Goal: Find specific page/section: Find specific page/section

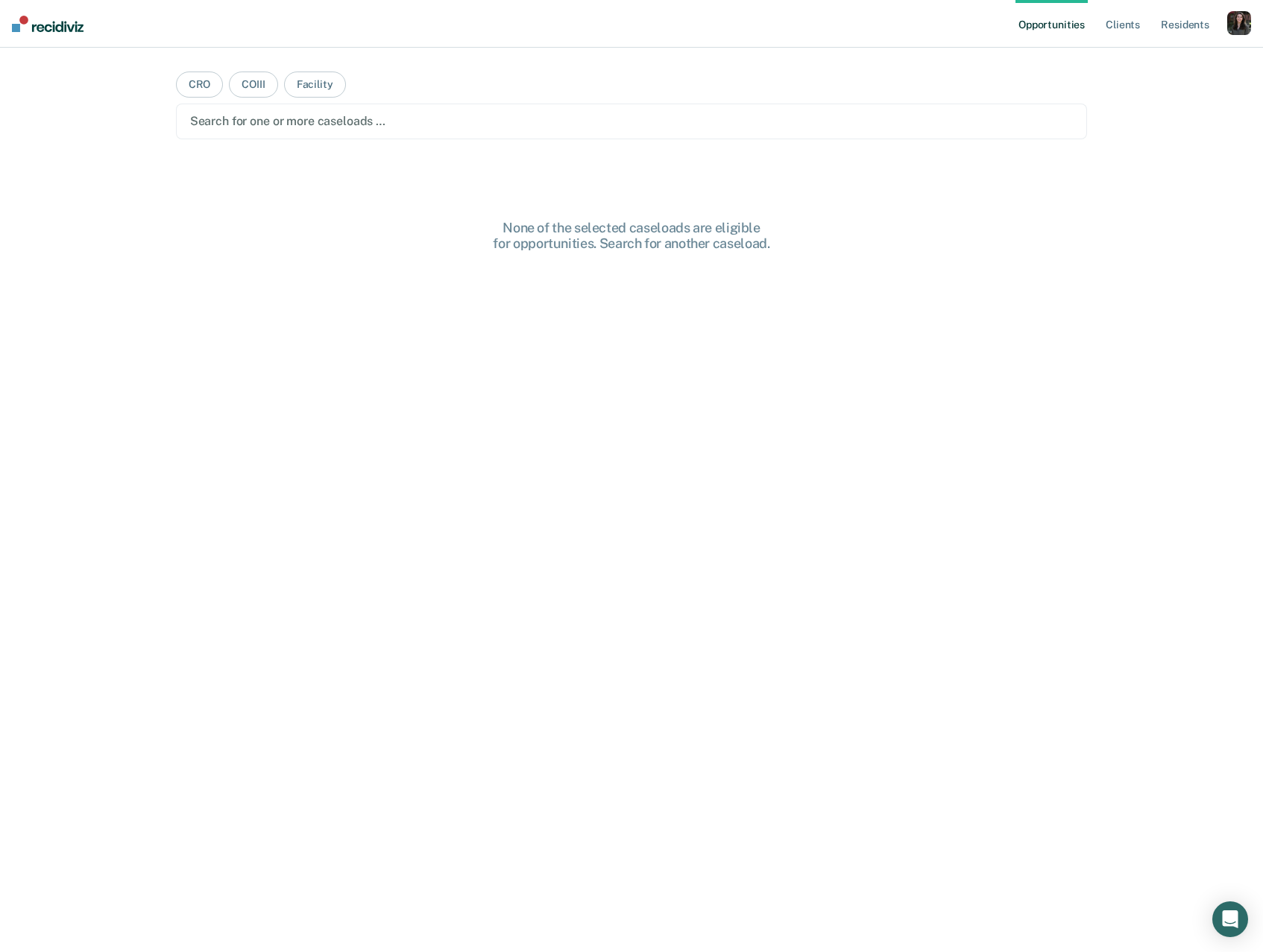
click at [1227, 28] on div "button" at bounding box center [1238, 23] width 24 height 24
click at [1139, 60] on link "Profile" at bounding box center [1179, 60] width 120 height 12
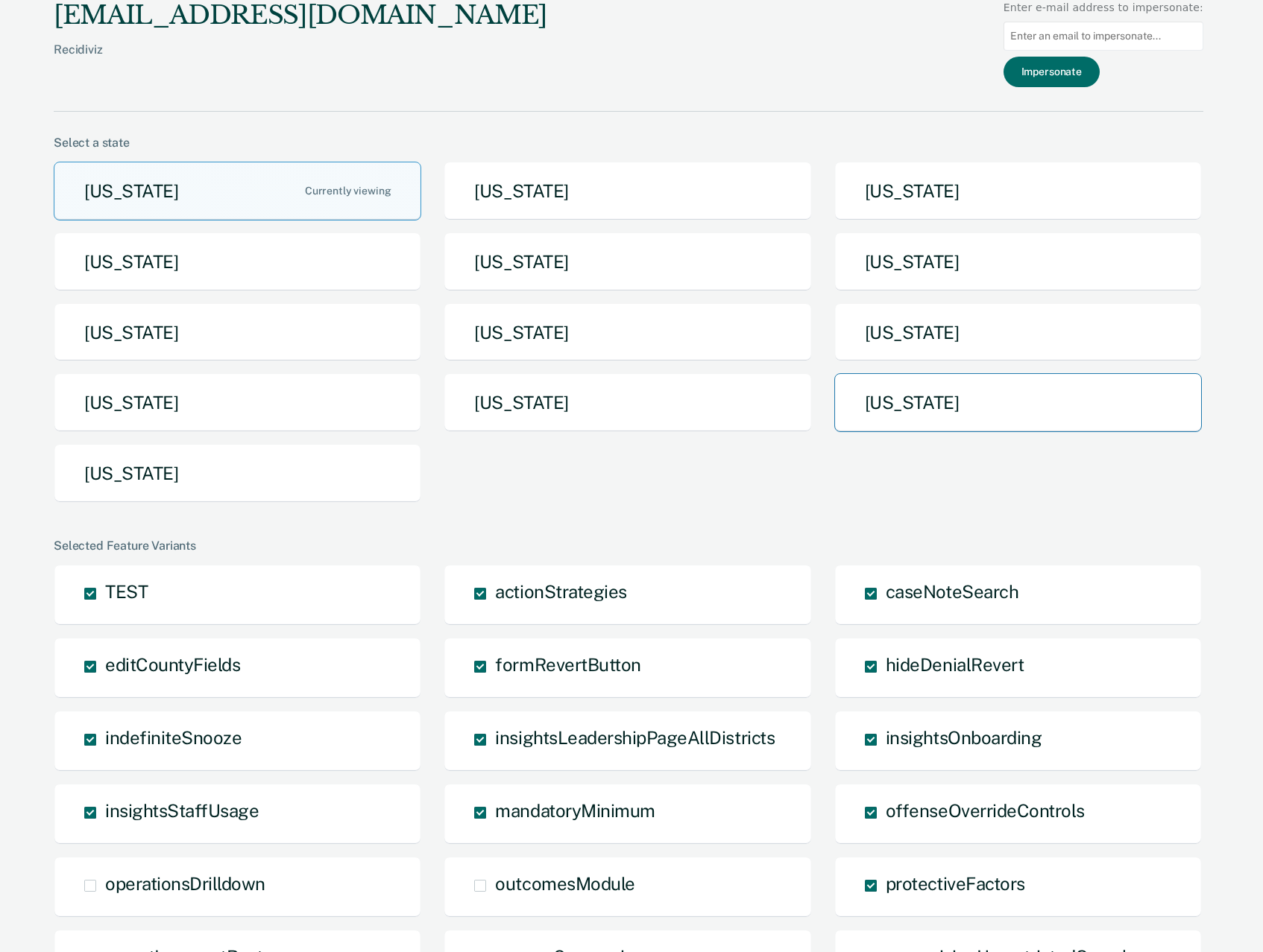
click at [916, 395] on button "Texas" at bounding box center [1018, 403] width 367 height 59
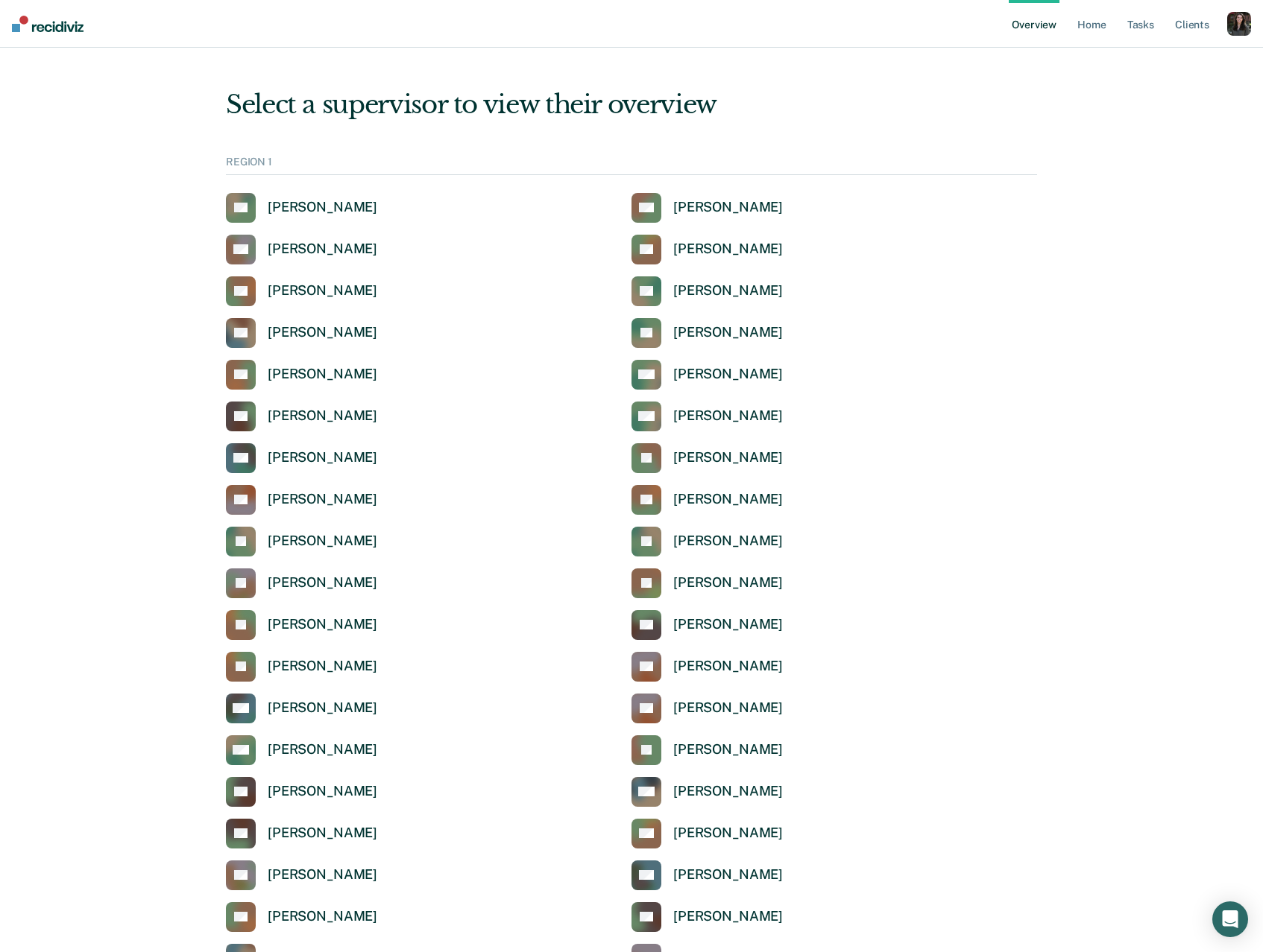
click at [1158, 30] on ul "Overview Home Tasks Client s" at bounding box center [1117, 24] width 219 height 47
click at [1139, 26] on link "Tasks" at bounding box center [1140, 24] width 33 height 47
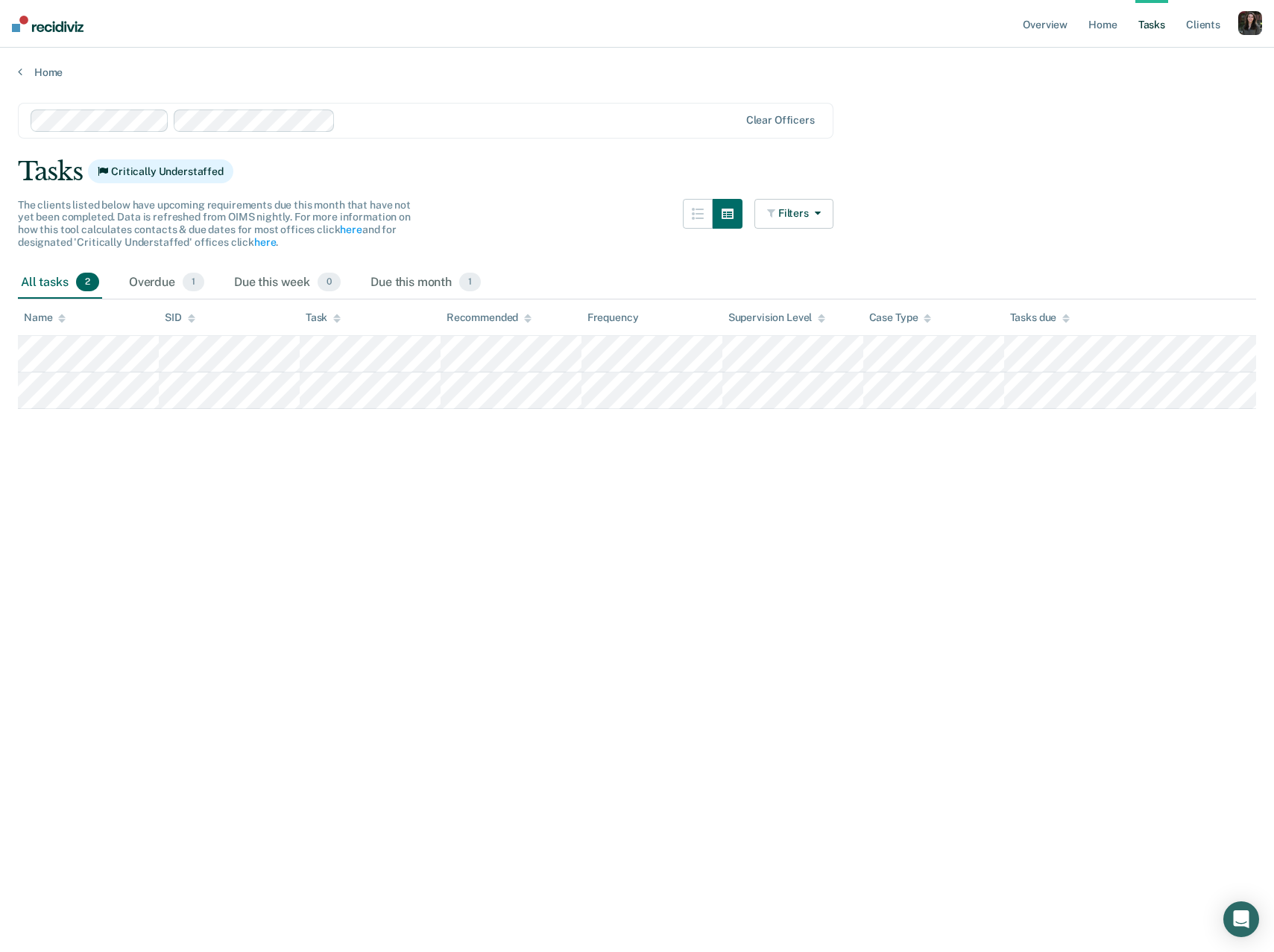
click at [336, 120] on div at bounding box center [385, 121] width 710 height 23
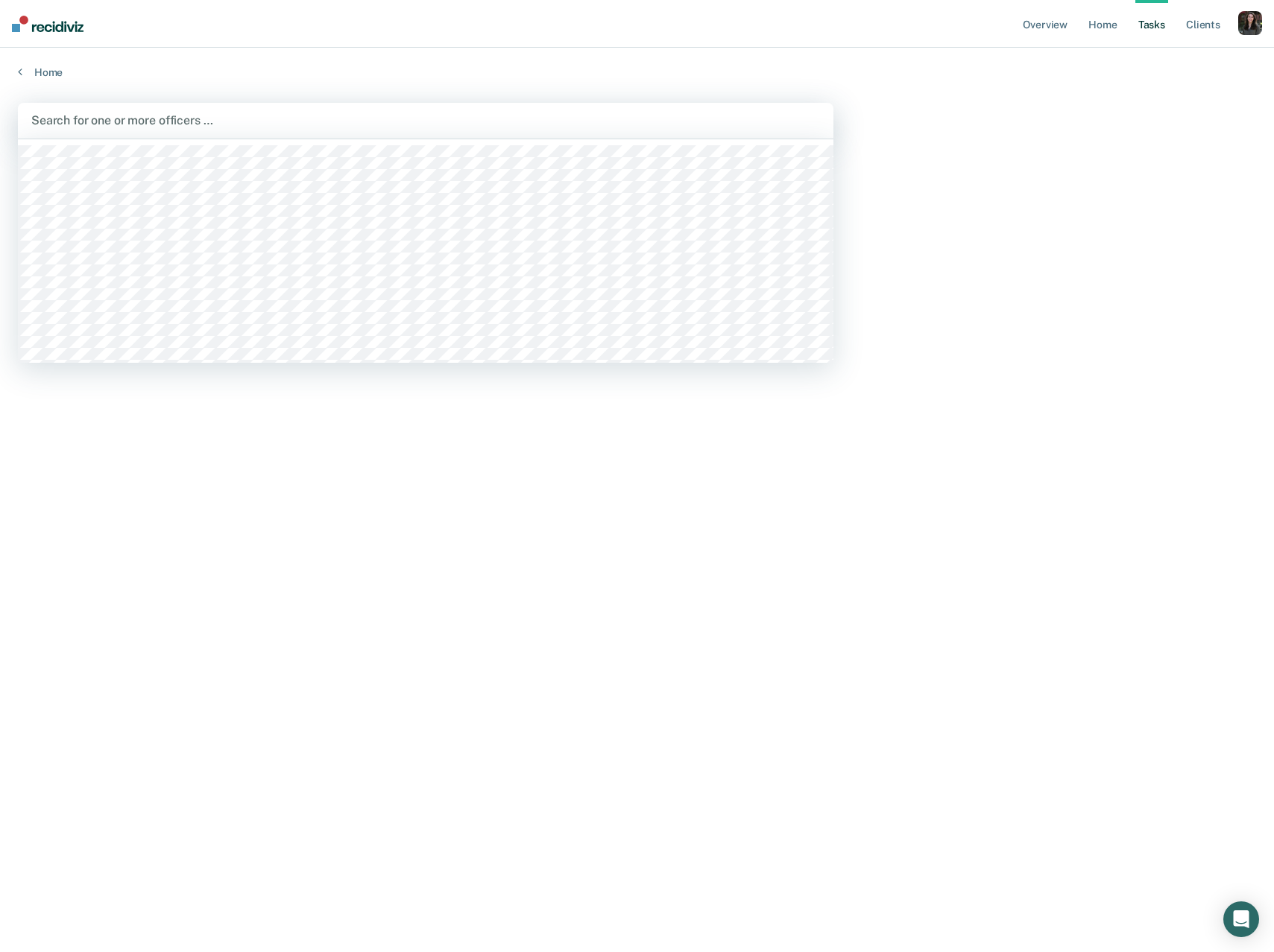
click at [195, 125] on div at bounding box center [425, 120] width 788 height 17
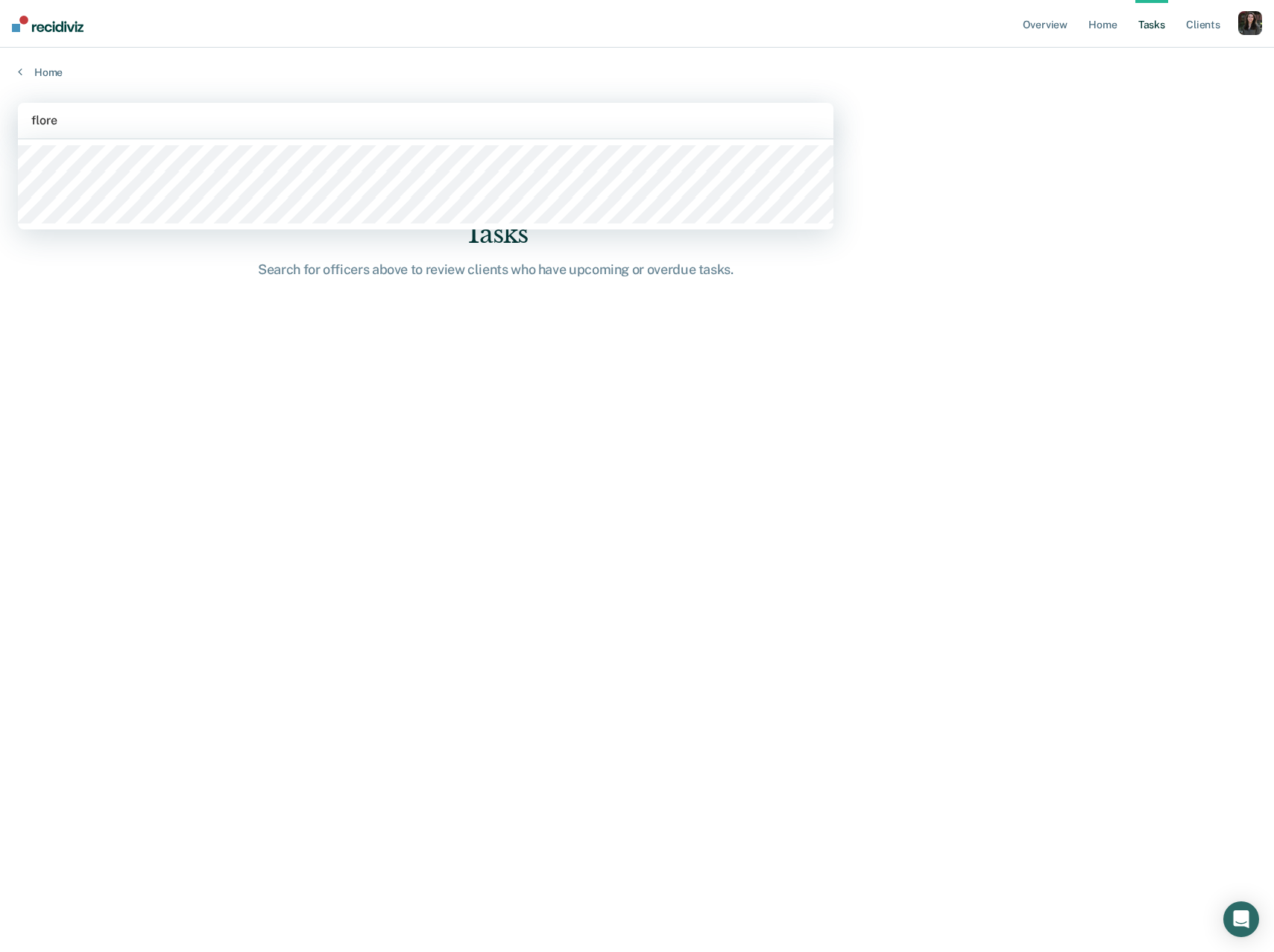
type input "flores"
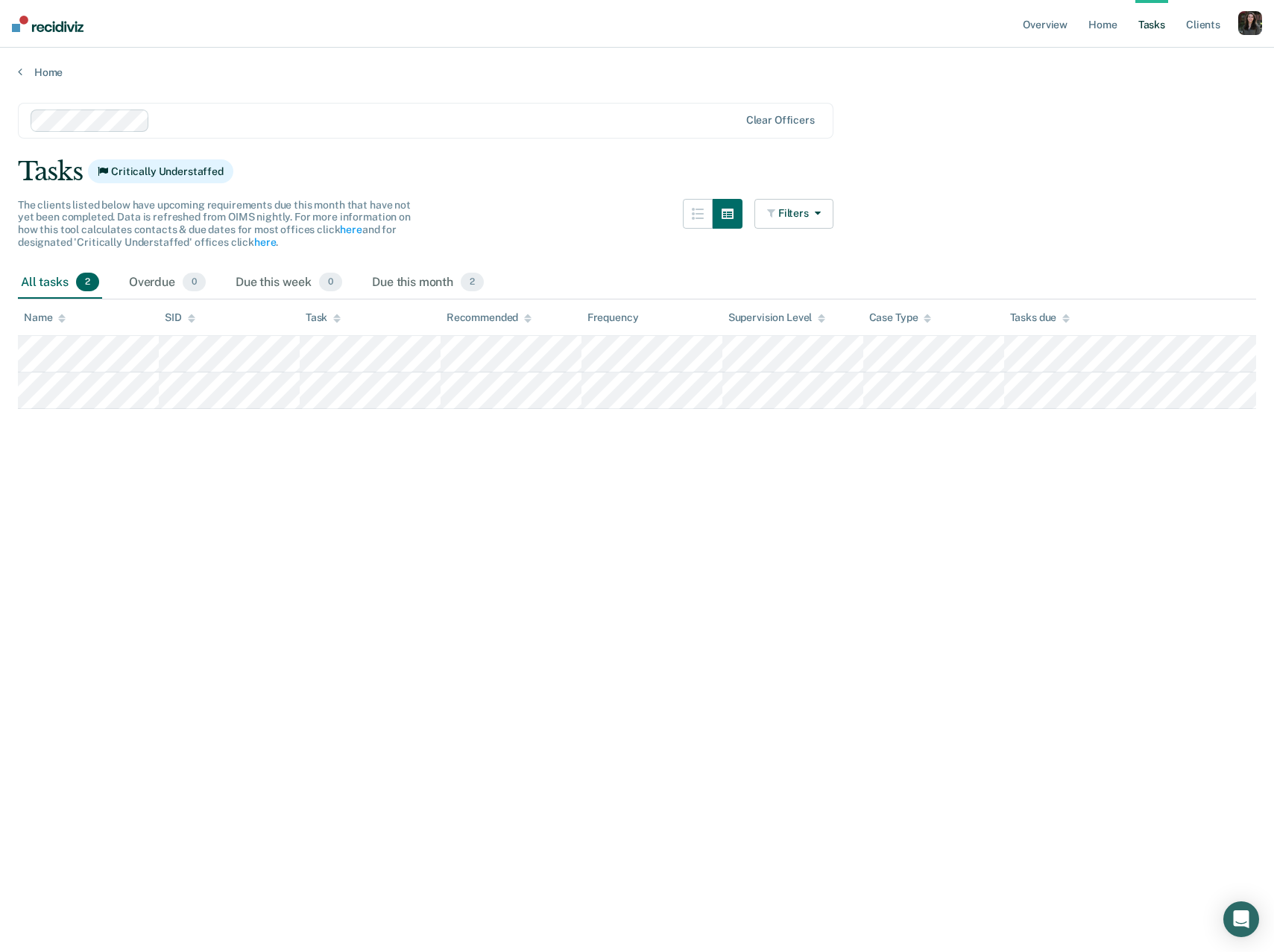
click at [719, 590] on main "Clear officers Tasks Critically Understaffed The clients listed below have upco…" at bounding box center [637, 513] width 1274 height 869
click at [1201, 31] on link "Client s" at bounding box center [1203, 24] width 41 height 47
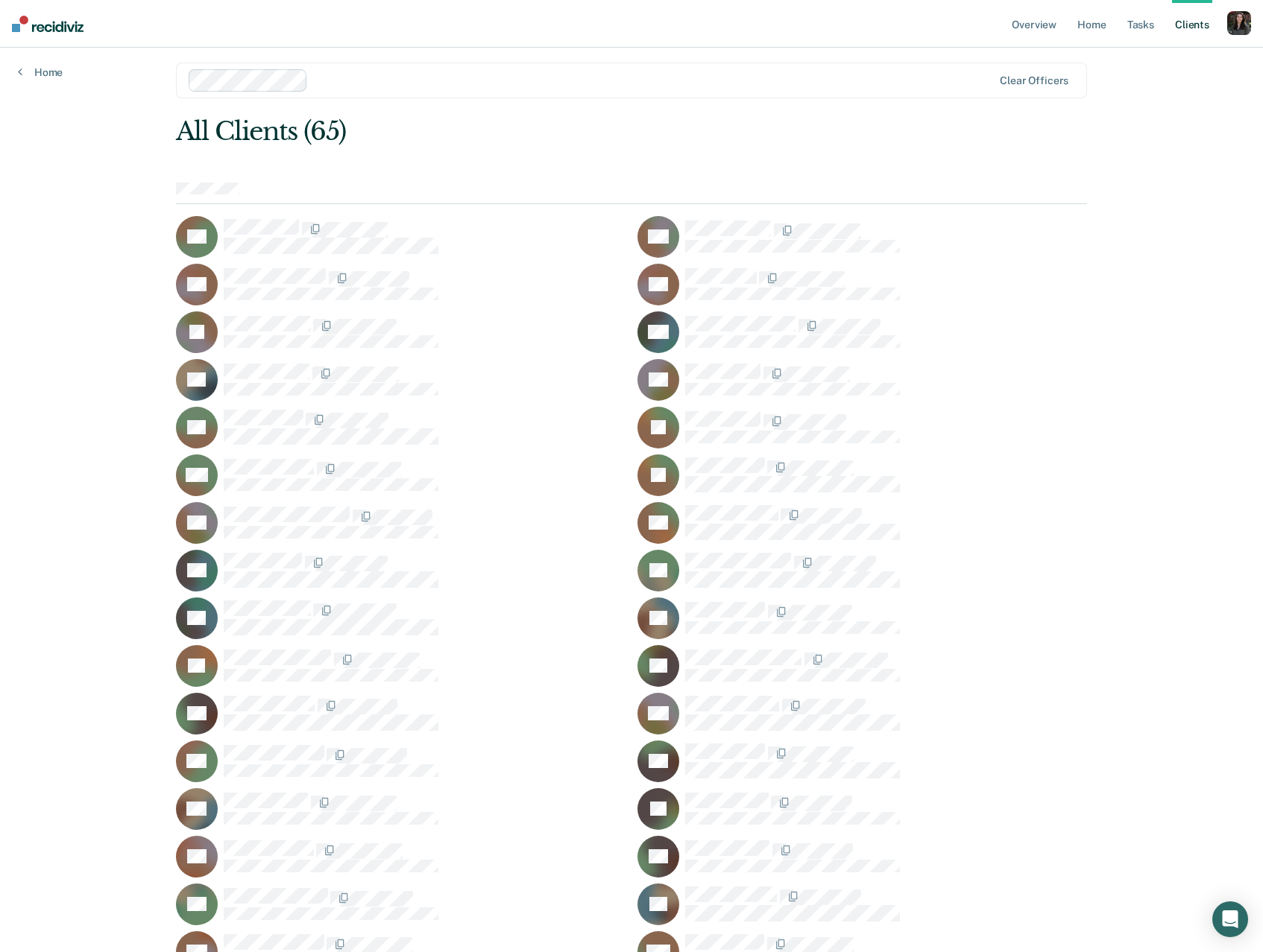
scroll to position [19, 0]
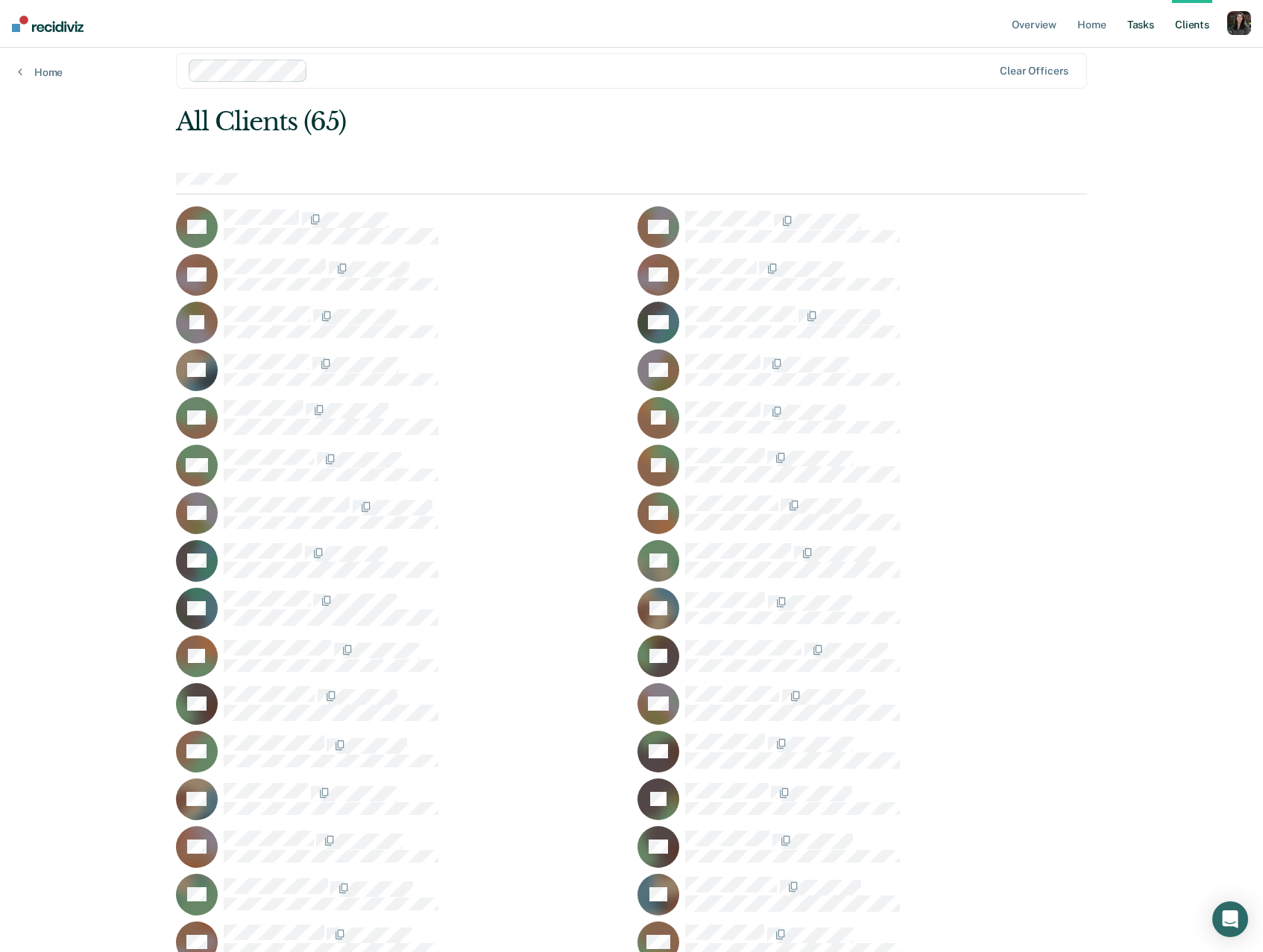
click at [1135, 36] on link "Tasks" at bounding box center [1140, 24] width 33 height 47
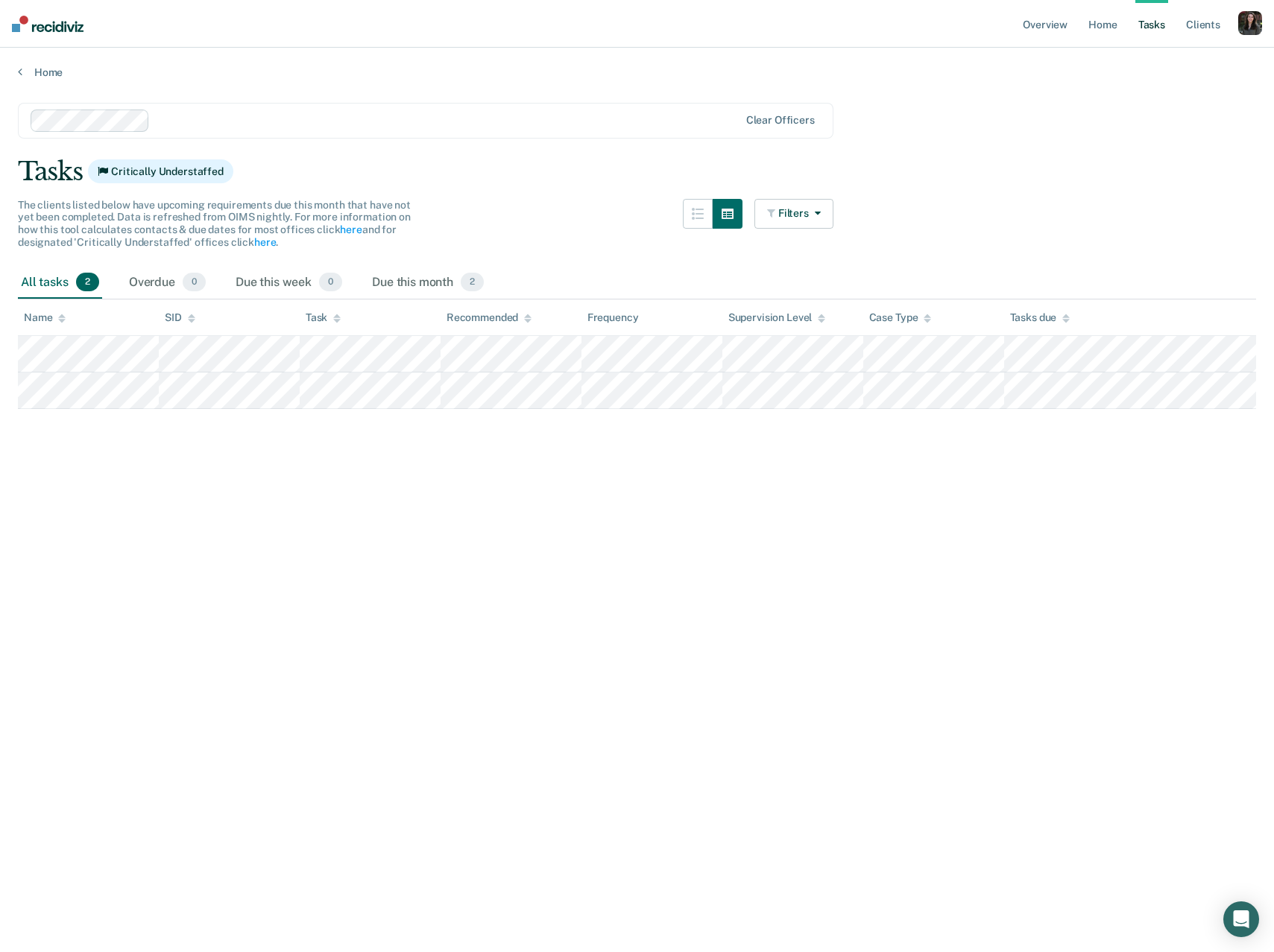
click at [938, 548] on main "Clear officers Tasks Critically Understaffed The clients listed below have upco…" at bounding box center [637, 513] width 1274 height 869
click at [1197, 18] on link "Client s" at bounding box center [1203, 24] width 41 height 47
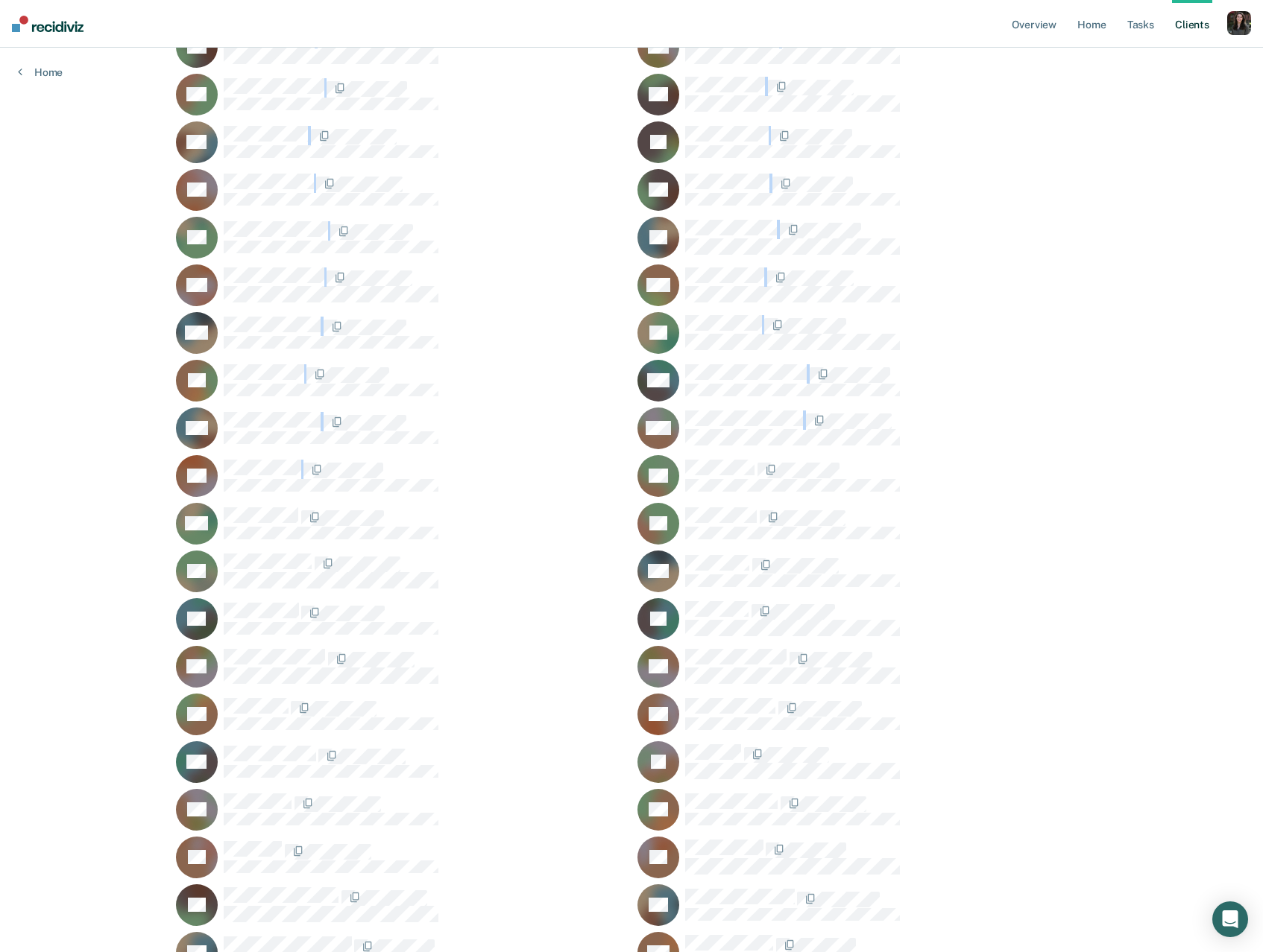
scroll to position [898, 0]
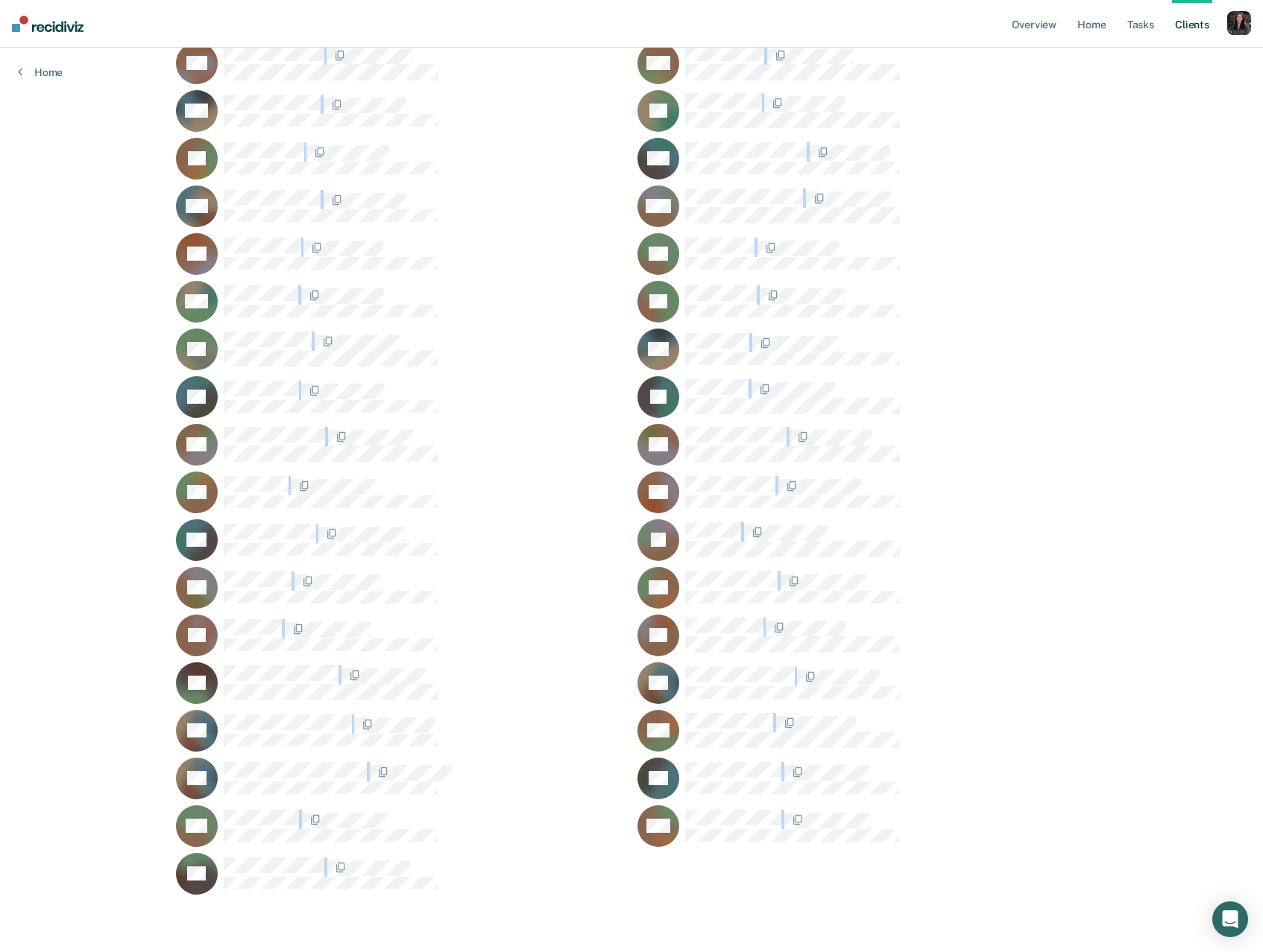
drag, startPoint x: 262, startPoint y: 226, endPoint x: 528, endPoint y: 879, distance: 705.1
click at [528, 879] on div "Overview Home Tasks Client s Profile How it works Log Out Home Clear officers A…" at bounding box center [632, 28] width 1263 height 1853
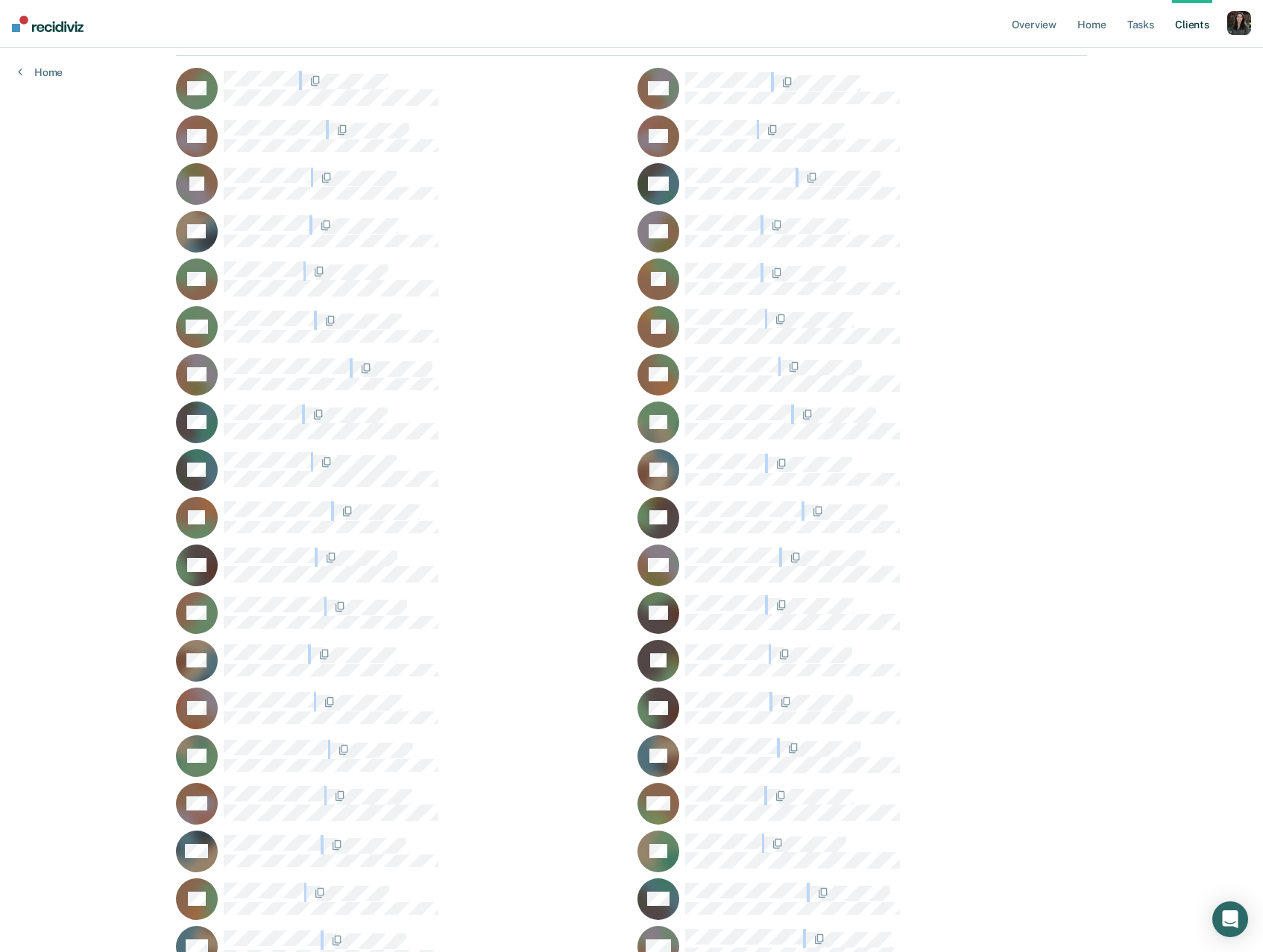
scroll to position [0, 0]
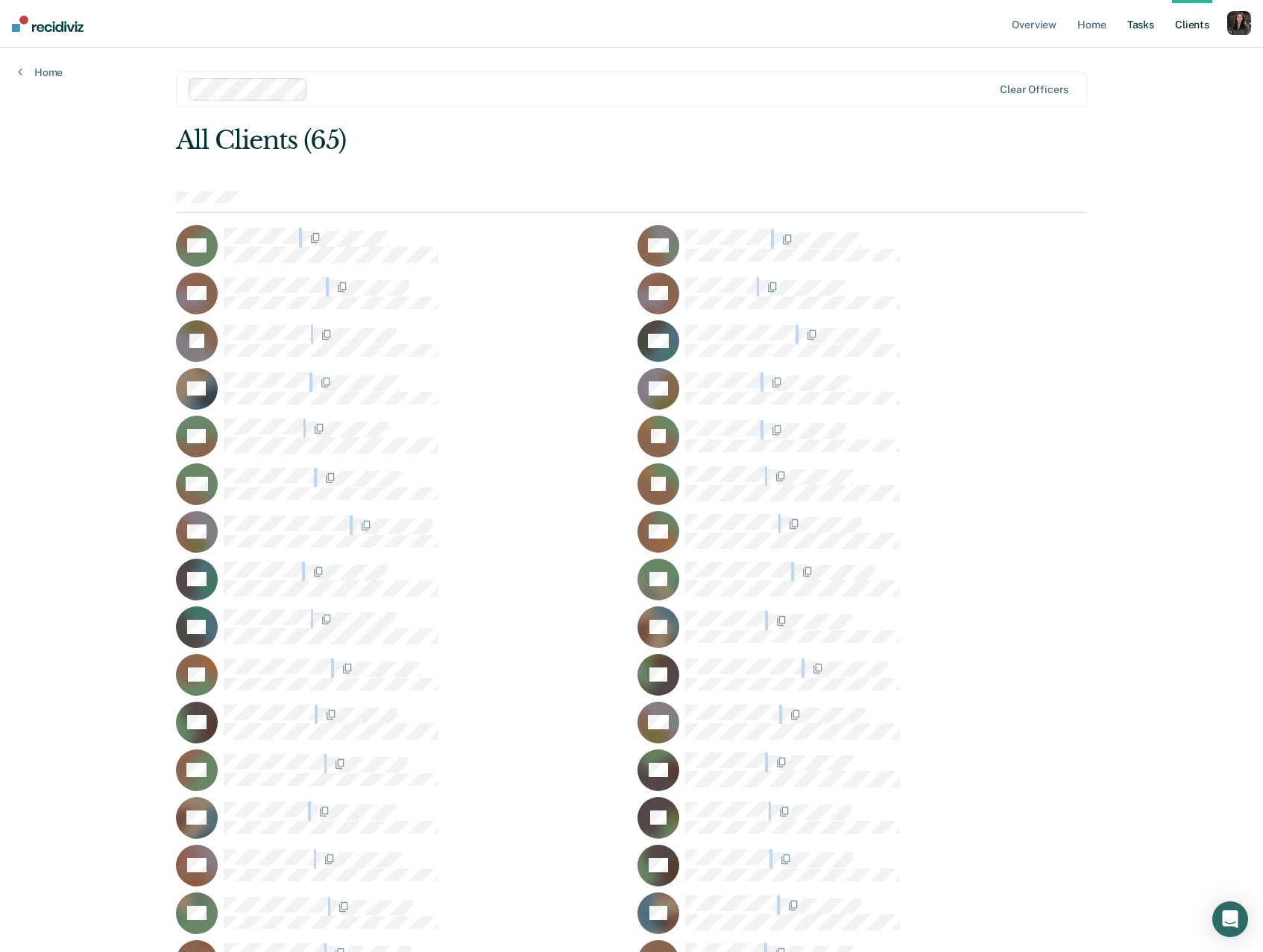
click at [1138, 26] on link "Tasks" at bounding box center [1140, 24] width 33 height 47
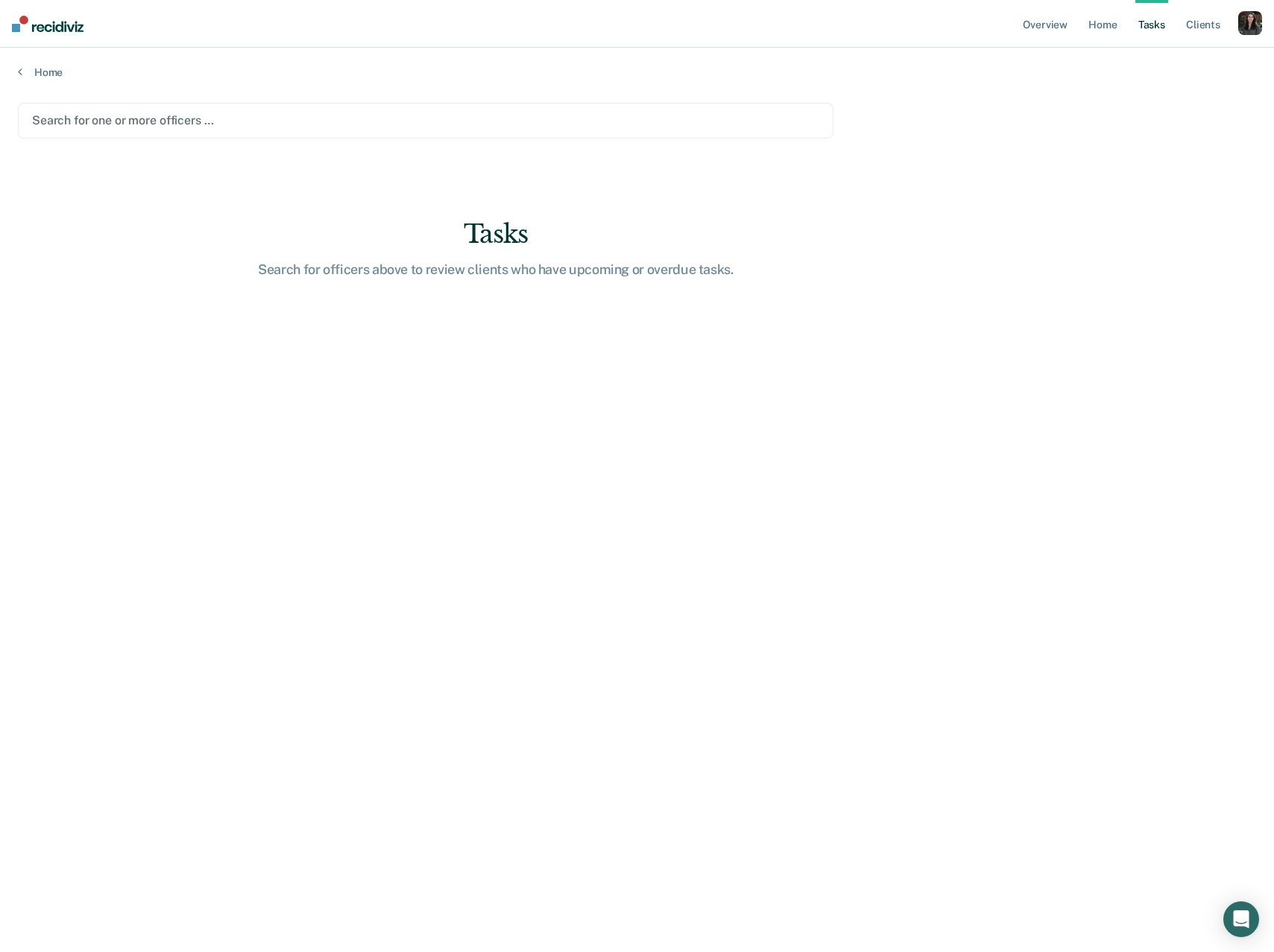
click at [174, 124] on div at bounding box center [426, 120] width 787 height 17
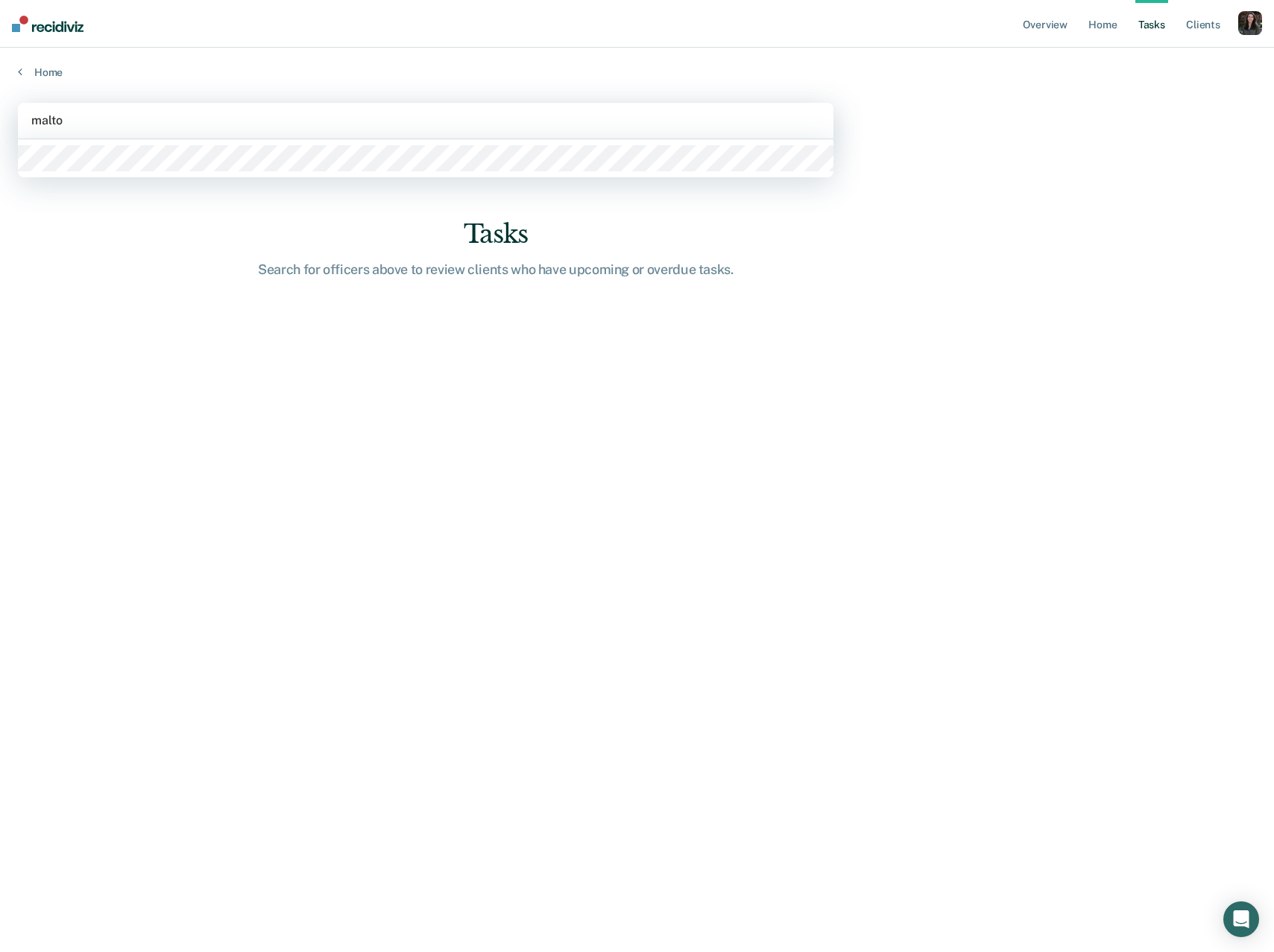
type input "maltos"
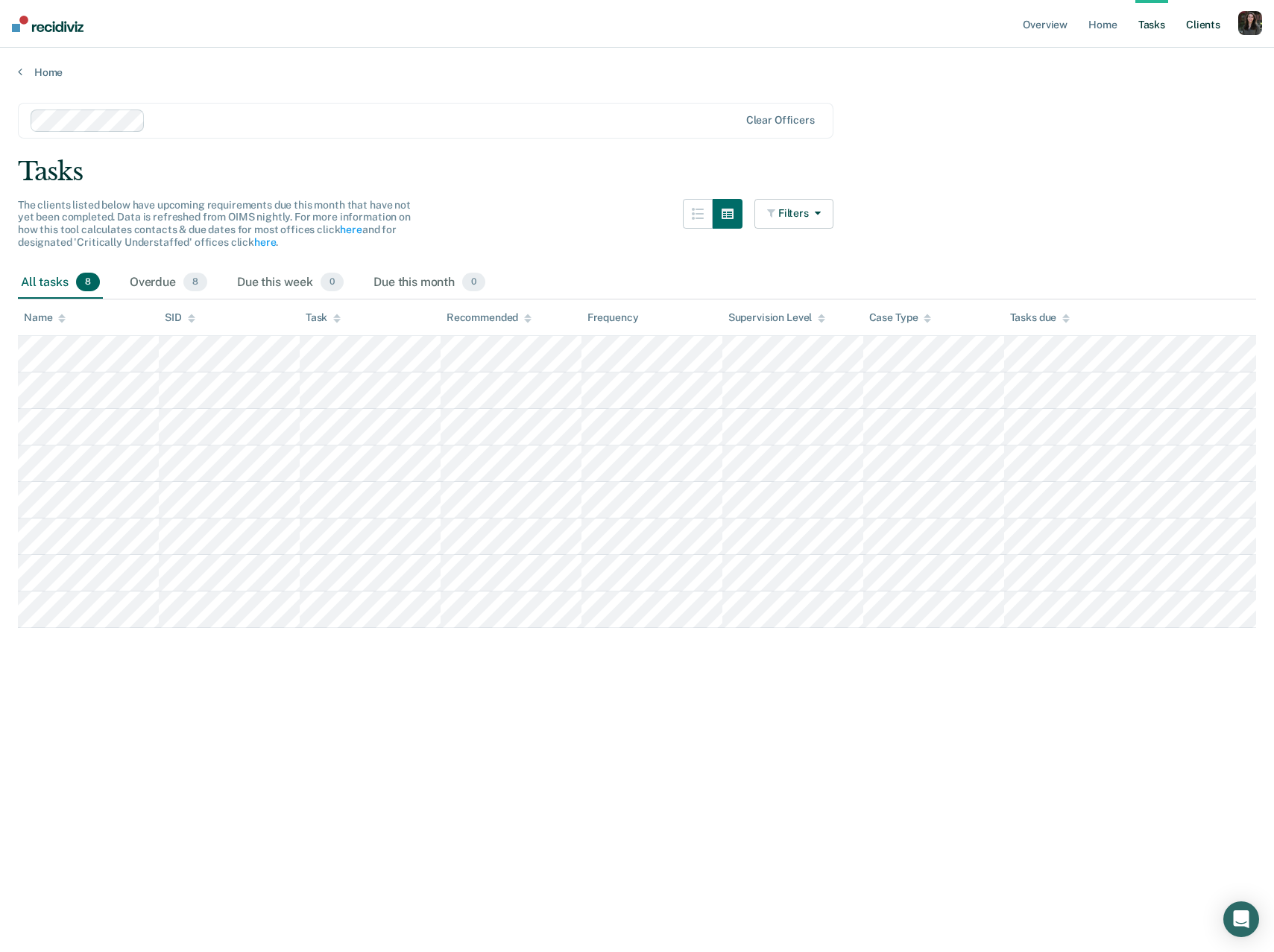
click at [1191, 35] on link "Client s" at bounding box center [1203, 24] width 41 height 47
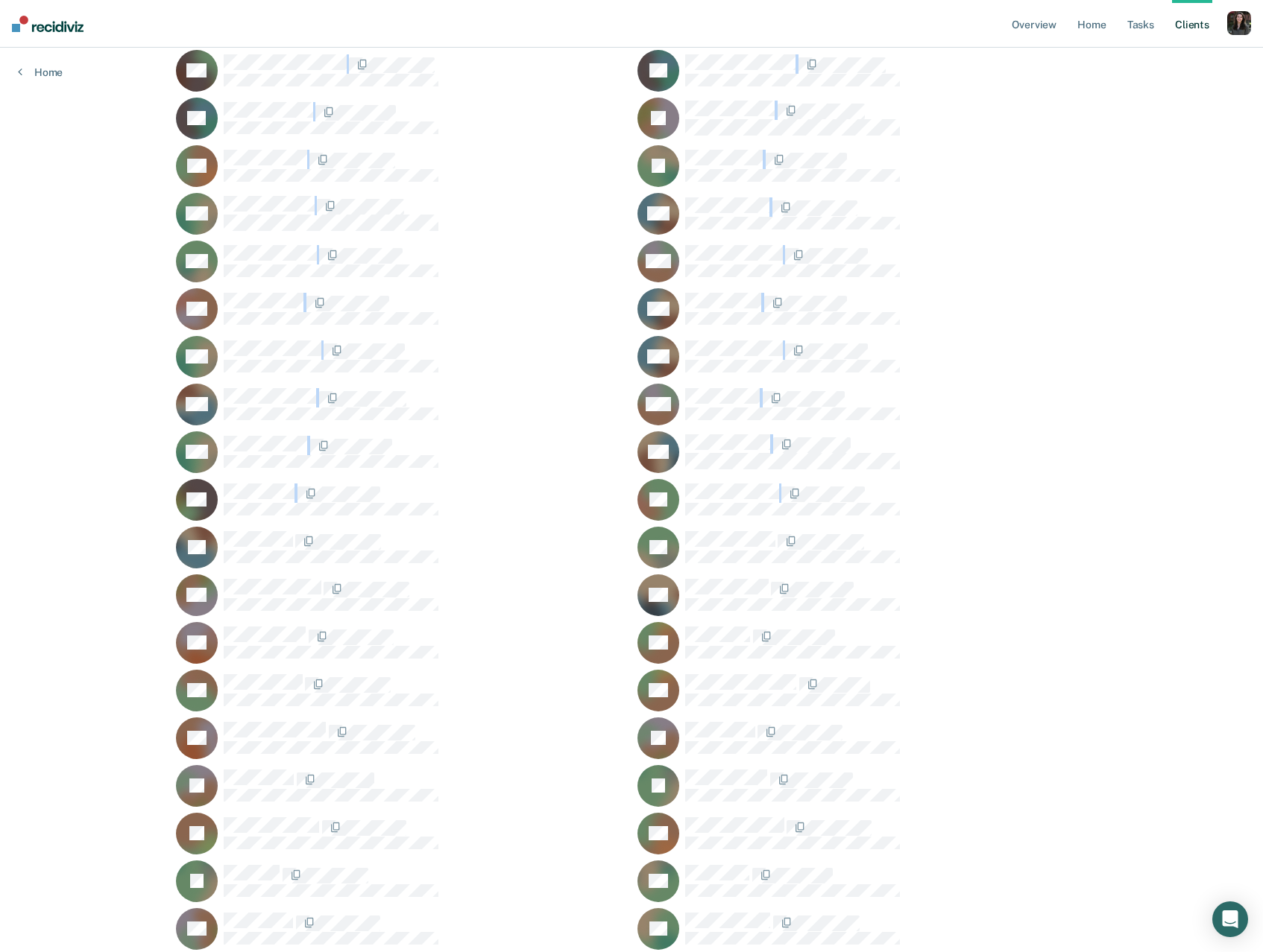
scroll to position [755, 0]
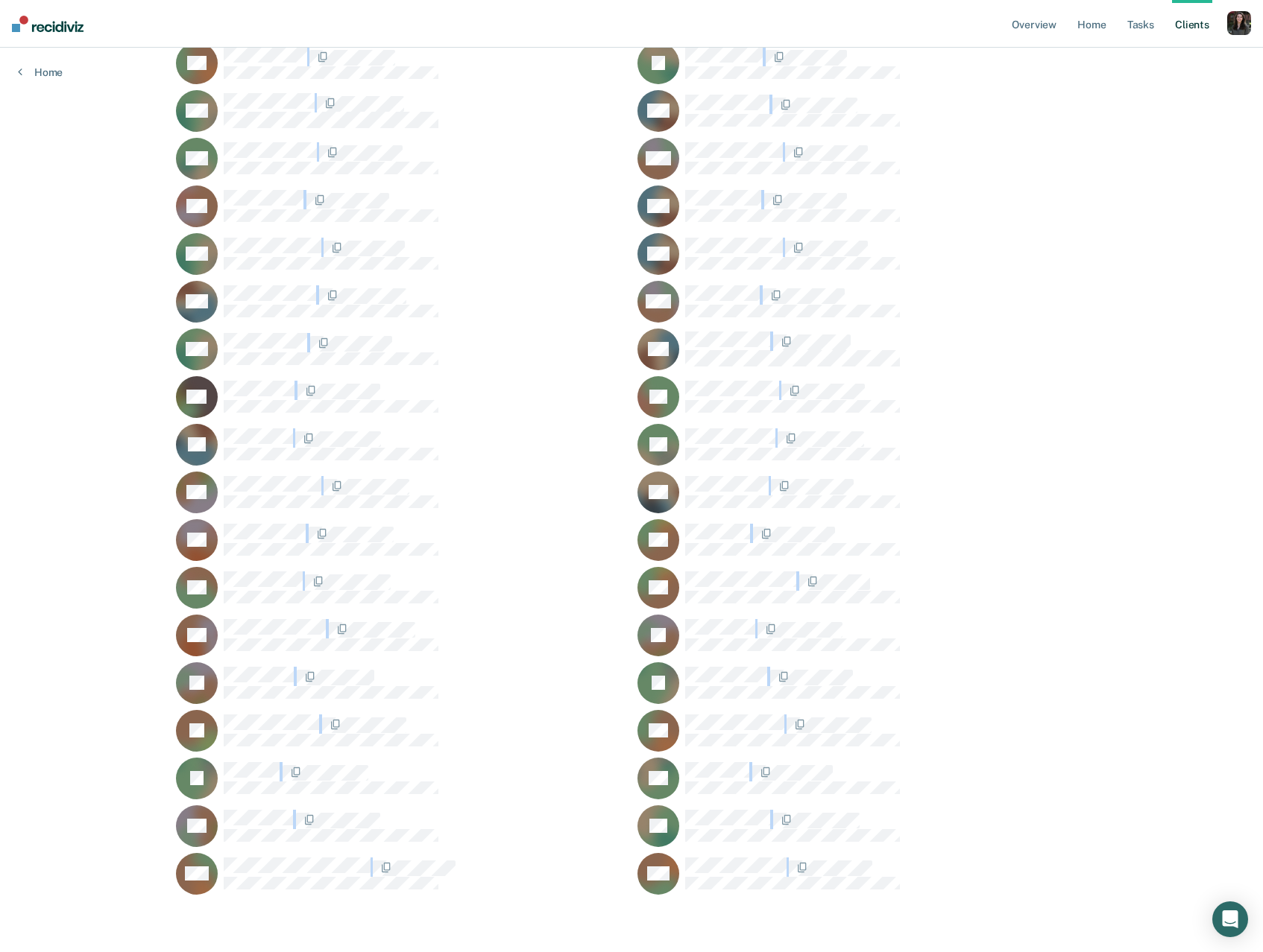
drag, startPoint x: 159, startPoint y: 198, endPoint x: 959, endPoint y: 920, distance: 1077.6
click at [959, 920] on div "Overview Home Tasks Client s Profile How it works Log Out Home Clear officers A…" at bounding box center [632, 99] width 1263 height 1709
click at [1134, 26] on link "Tasks" at bounding box center [1140, 24] width 33 height 47
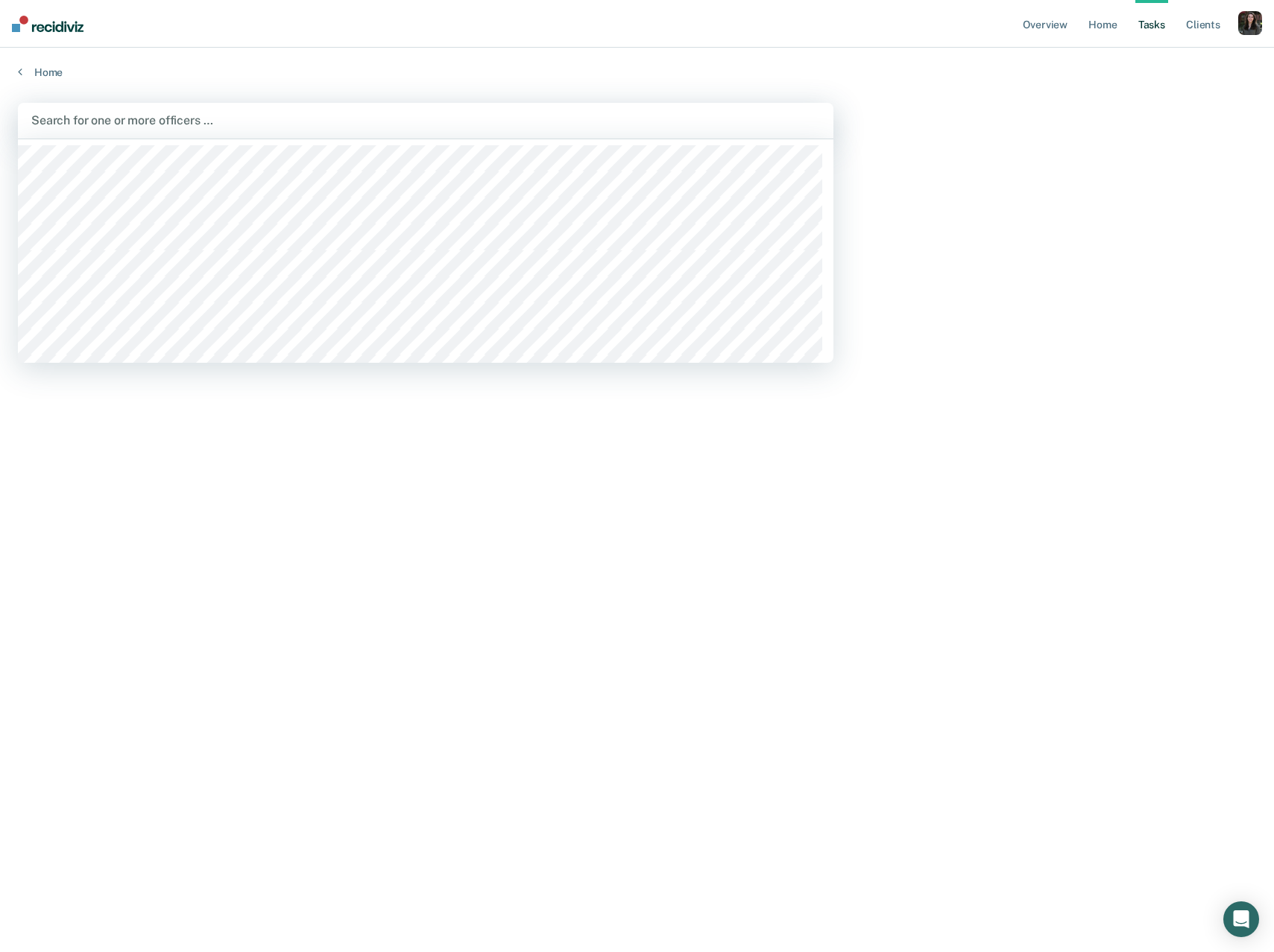
click at [138, 118] on div at bounding box center [425, 120] width 788 height 17
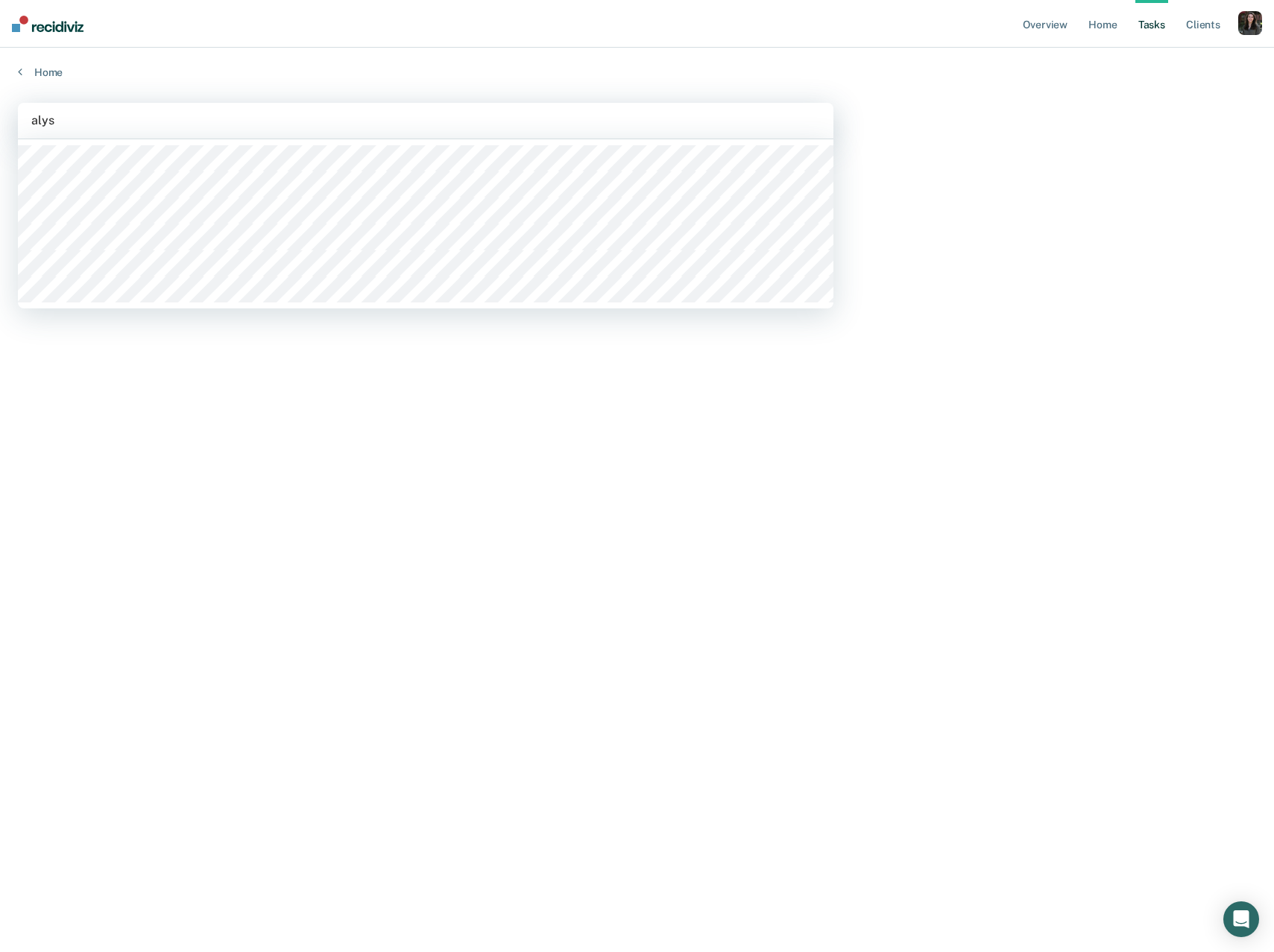
type input "alyss"
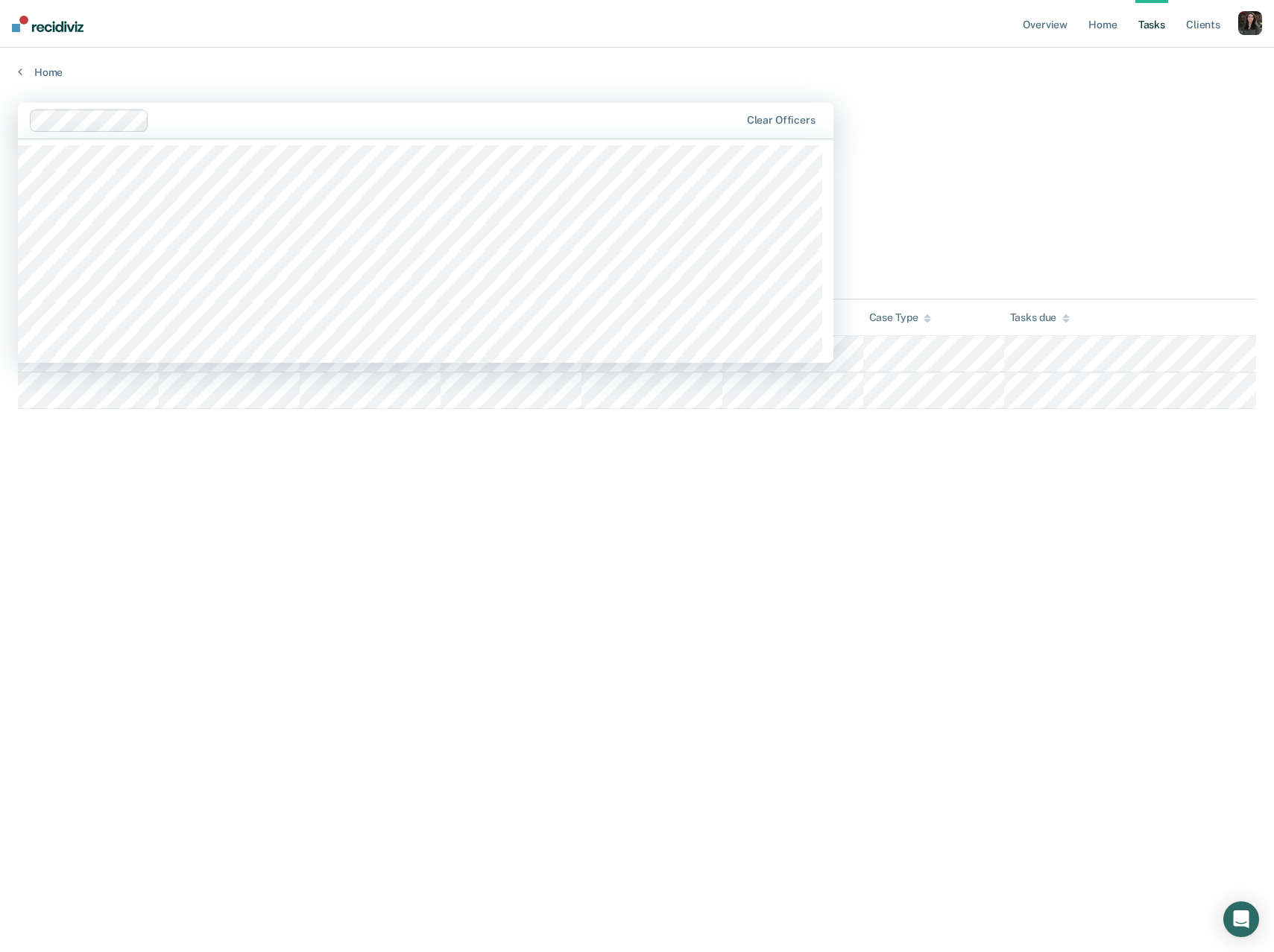
click at [239, 119] on div at bounding box center [447, 120] width 584 height 17
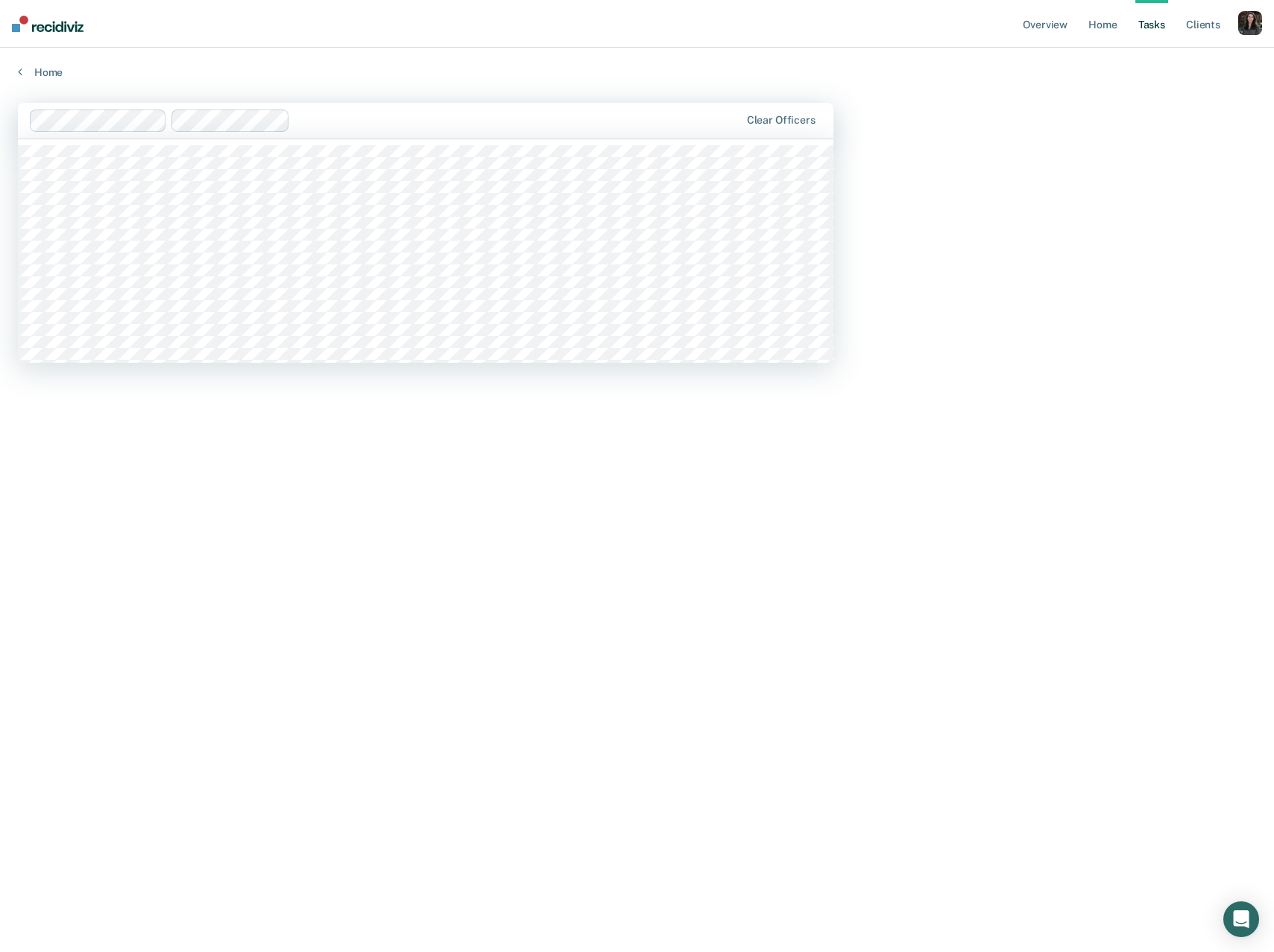
click at [395, 117] on div at bounding box center [518, 120] width 443 height 17
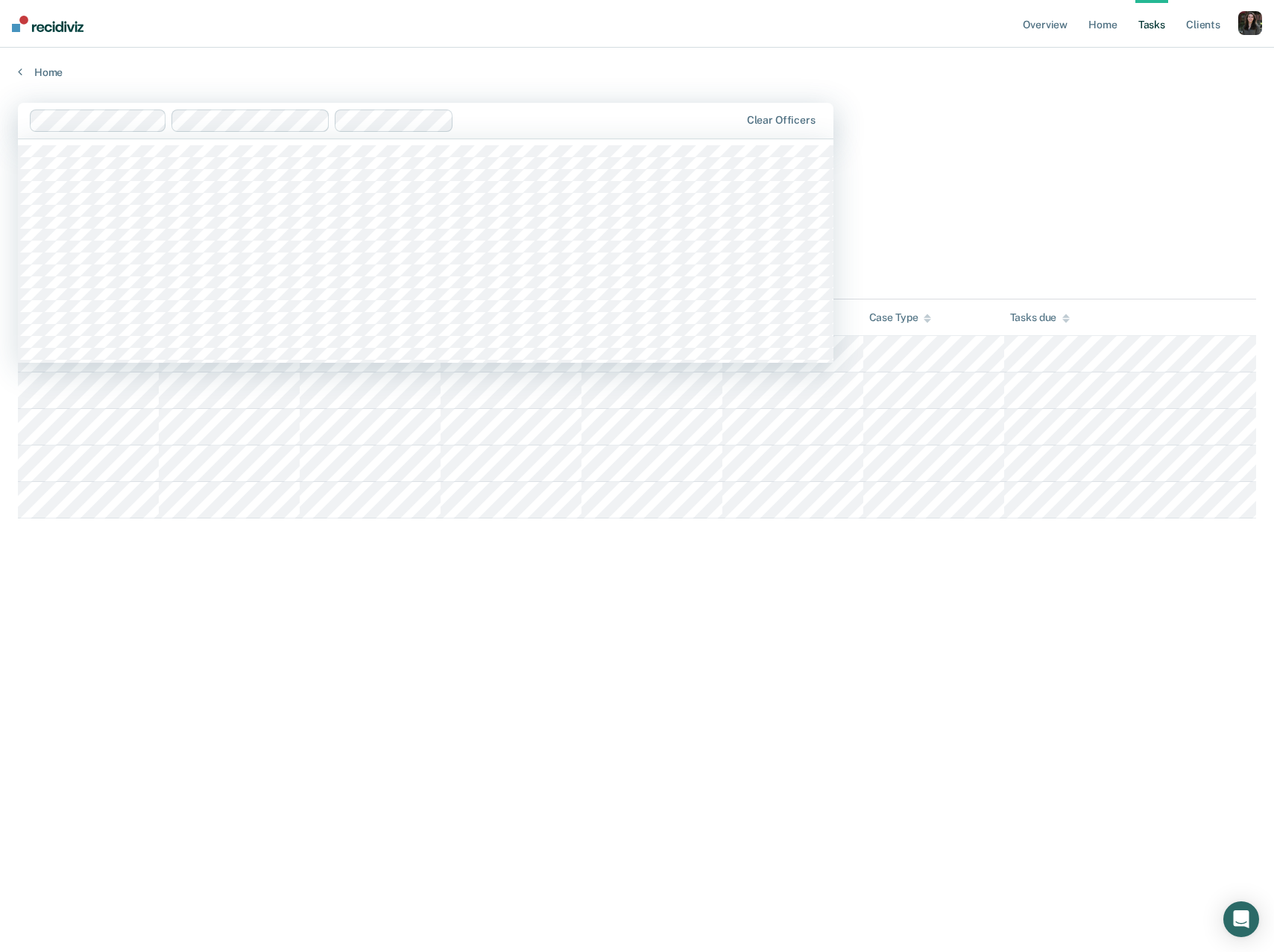
click at [553, 112] on div at bounding box center [599, 120] width 279 height 17
click at [660, 114] on div at bounding box center [682, 120] width 114 height 17
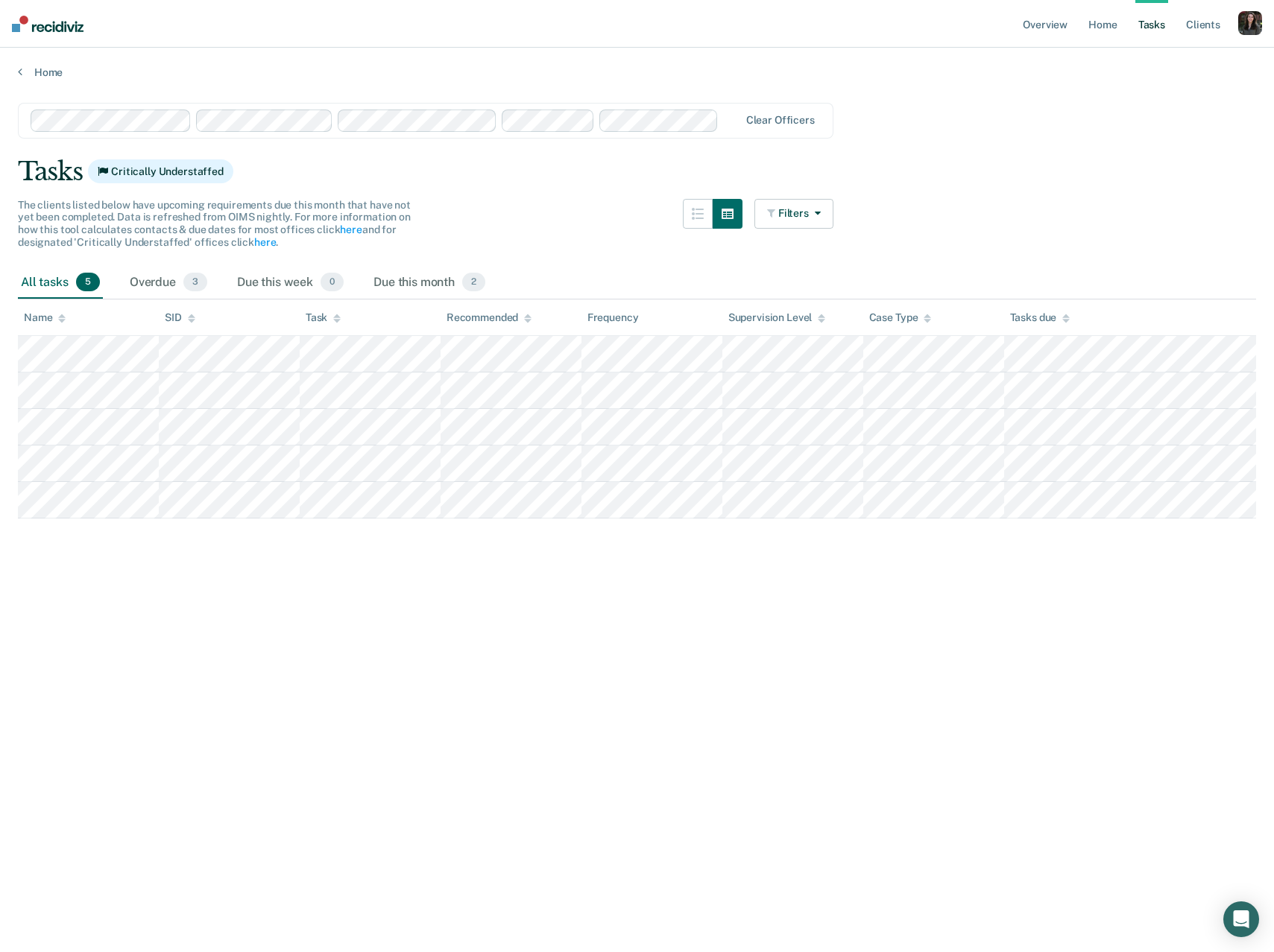
click at [717, 121] on div at bounding box center [385, 121] width 710 height 23
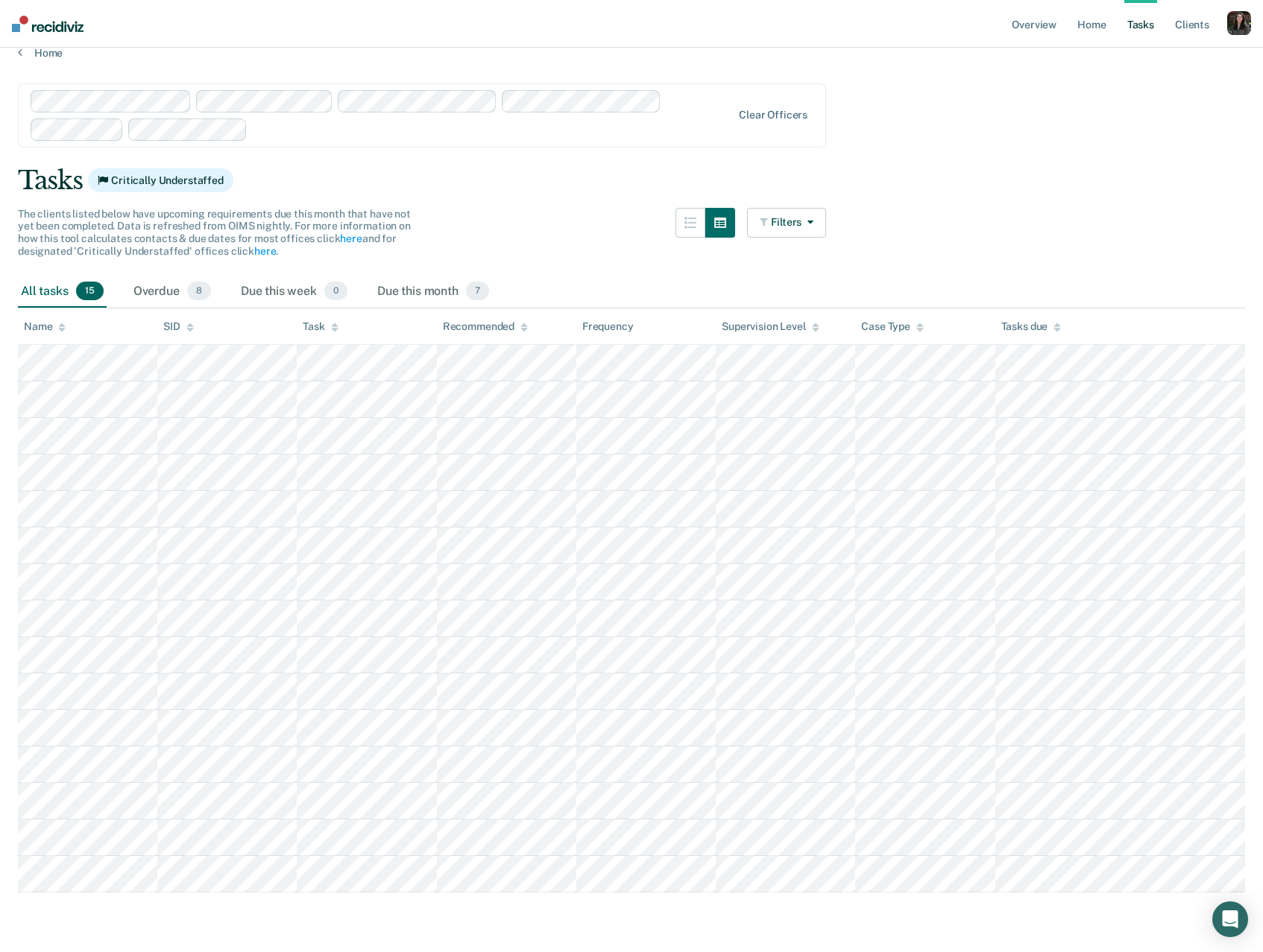
scroll to position [0, 0]
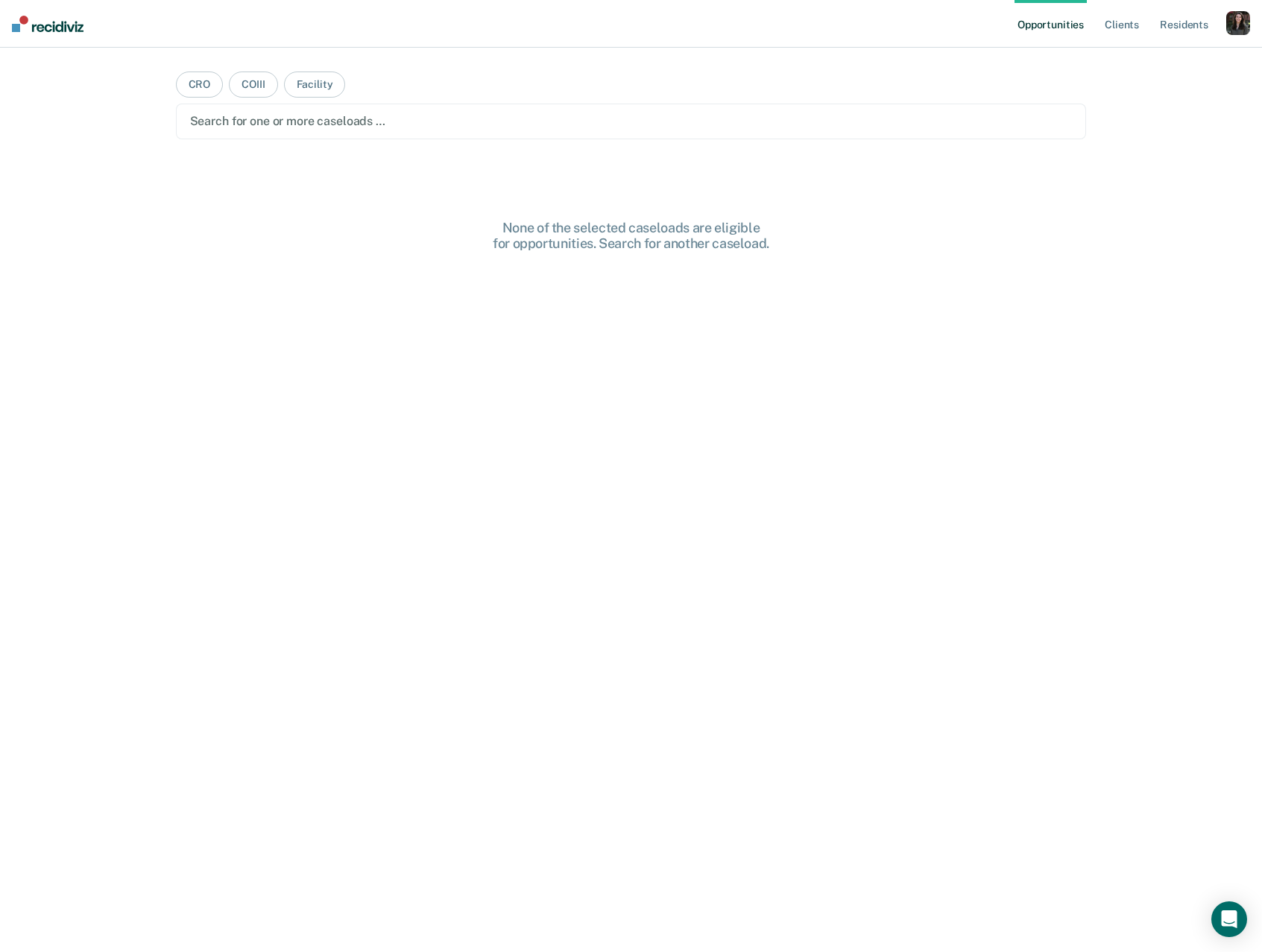
click at [1243, 24] on div "button" at bounding box center [1237, 23] width 24 height 24
click at [1140, 58] on link "Profile" at bounding box center [1178, 60] width 120 height 12
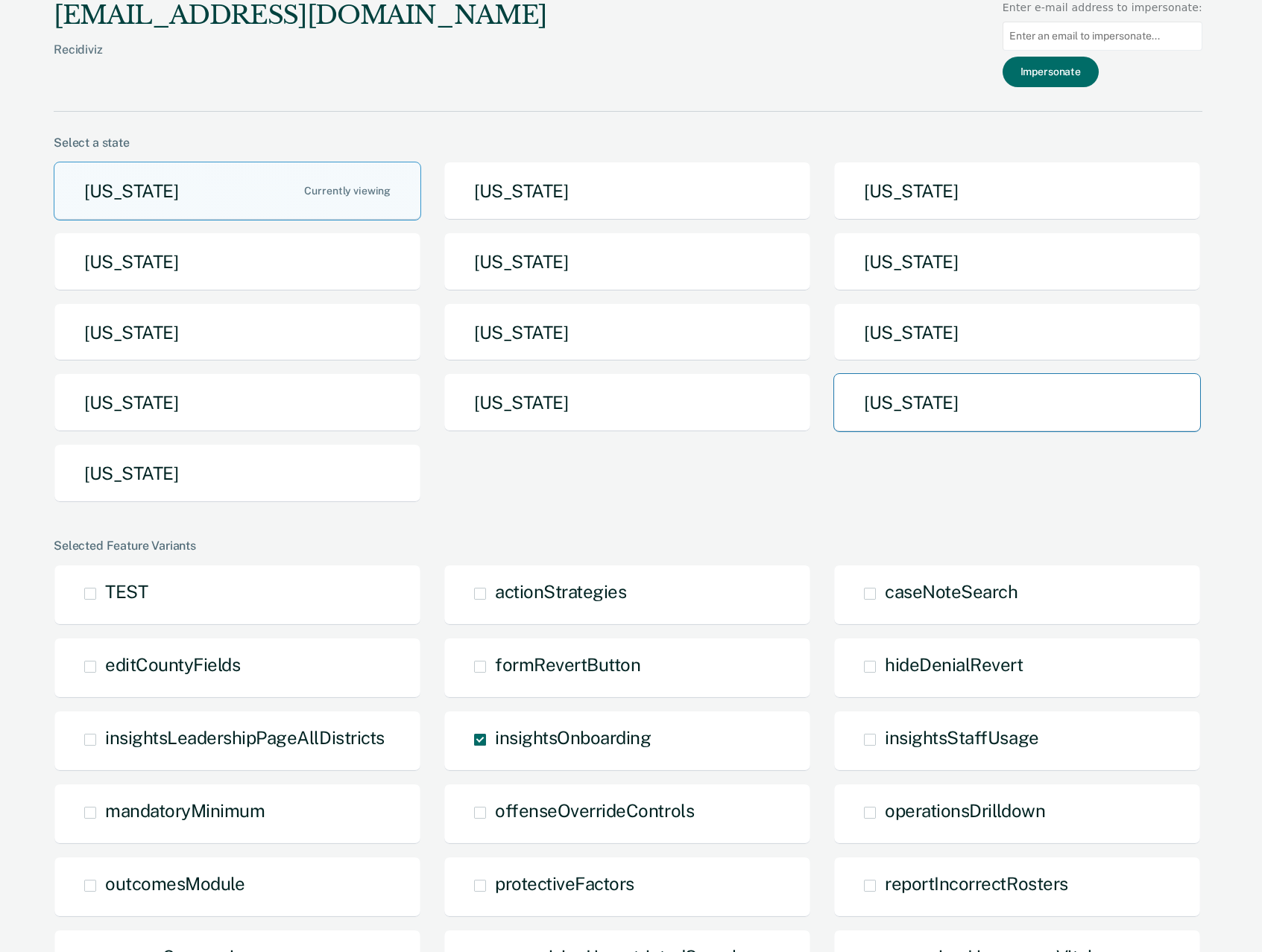
click at [903, 409] on button "Texas" at bounding box center [1017, 403] width 367 height 59
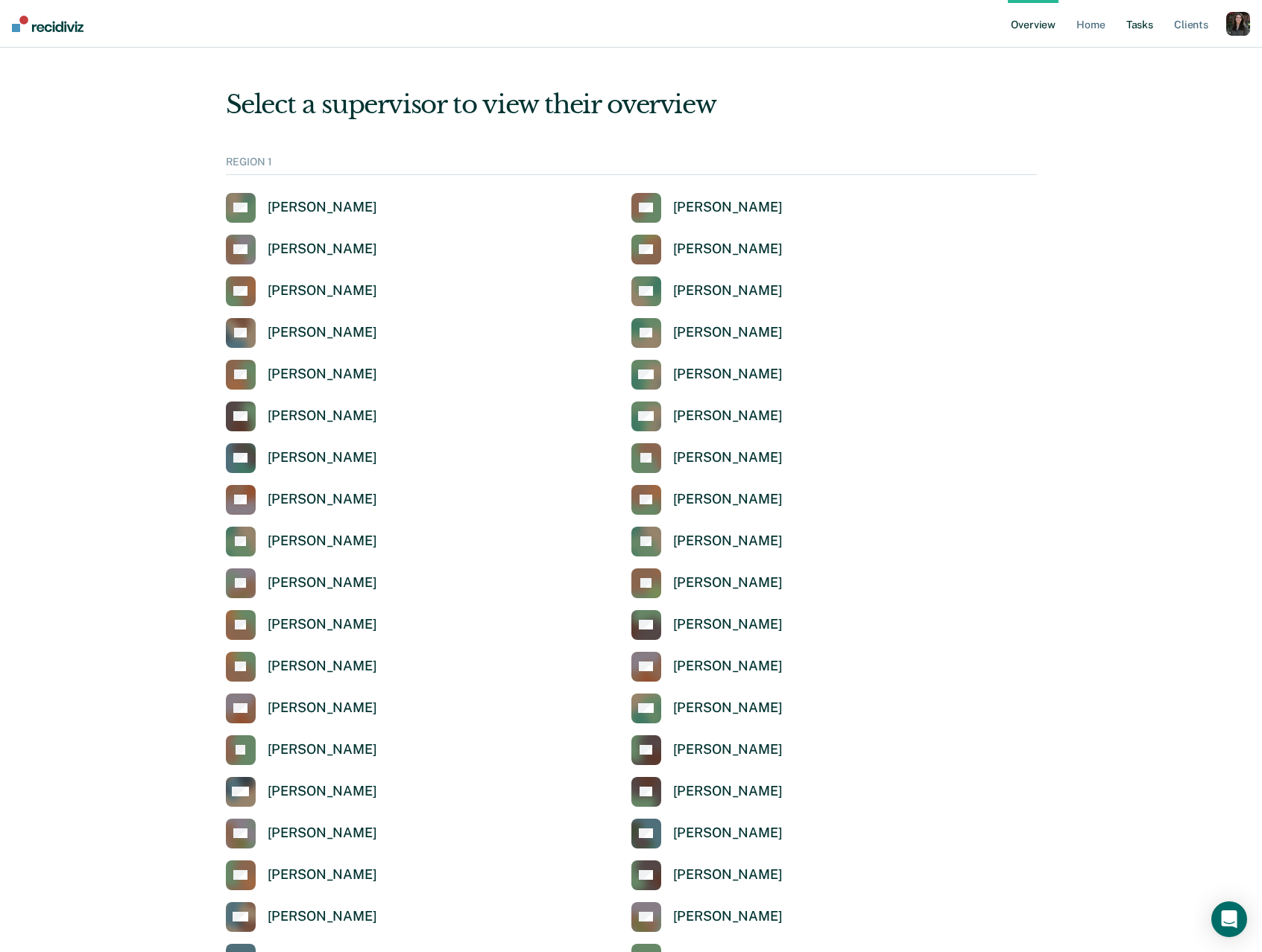
click at [1138, 22] on link "Tasks" at bounding box center [1140, 24] width 33 height 47
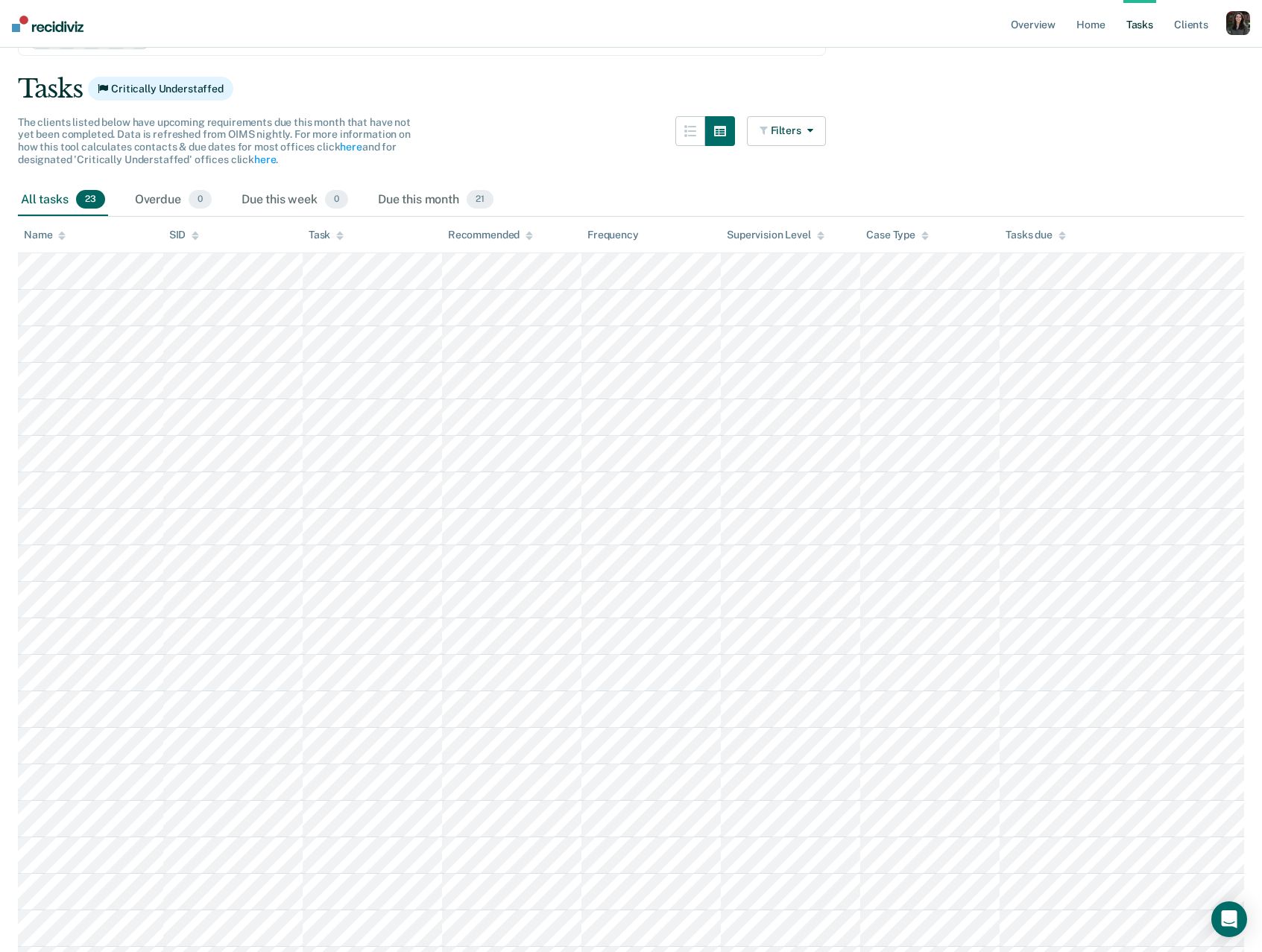
scroll to position [6, 0]
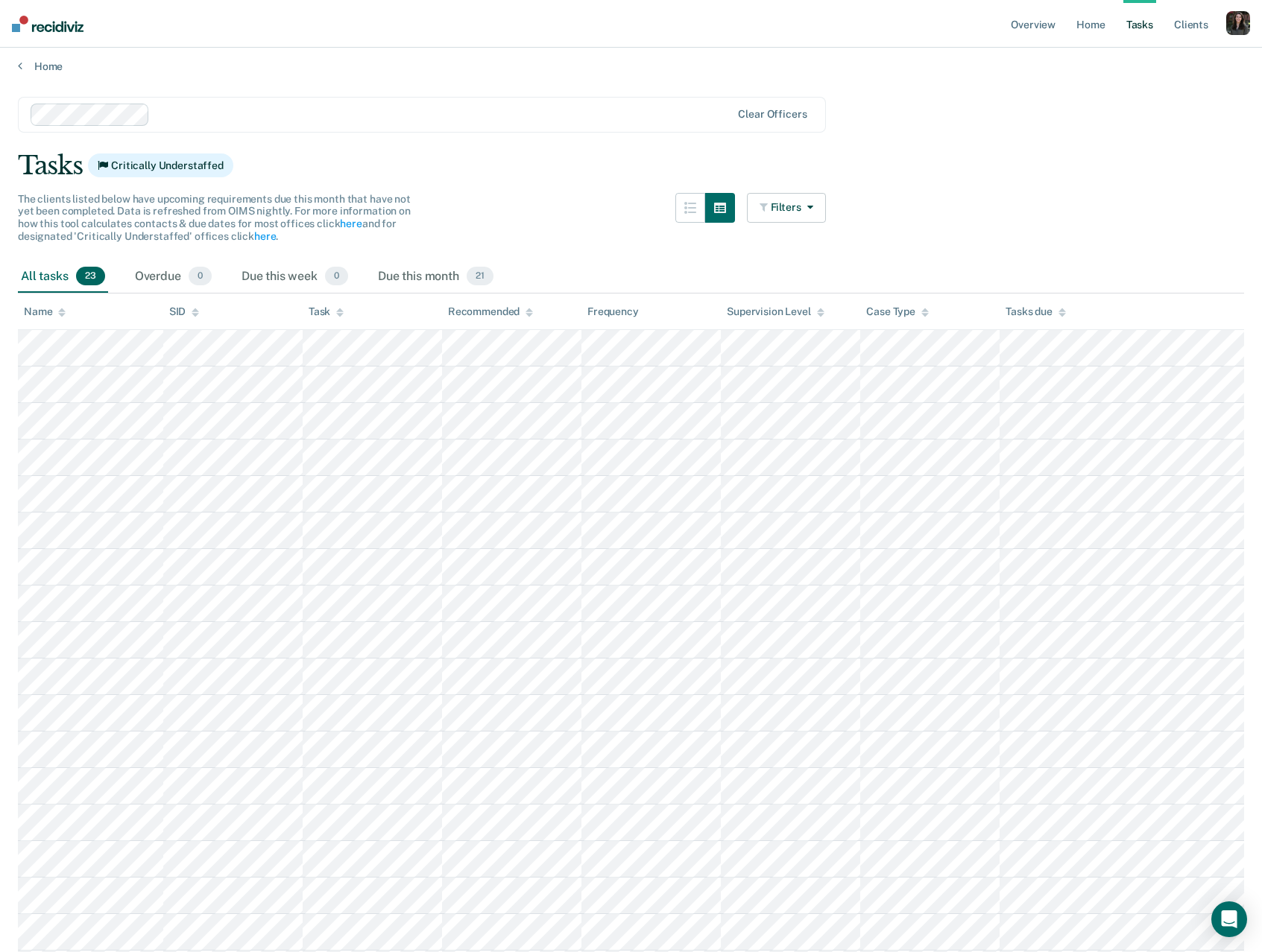
click at [342, 312] on icon at bounding box center [340, 312] width 8 height 9
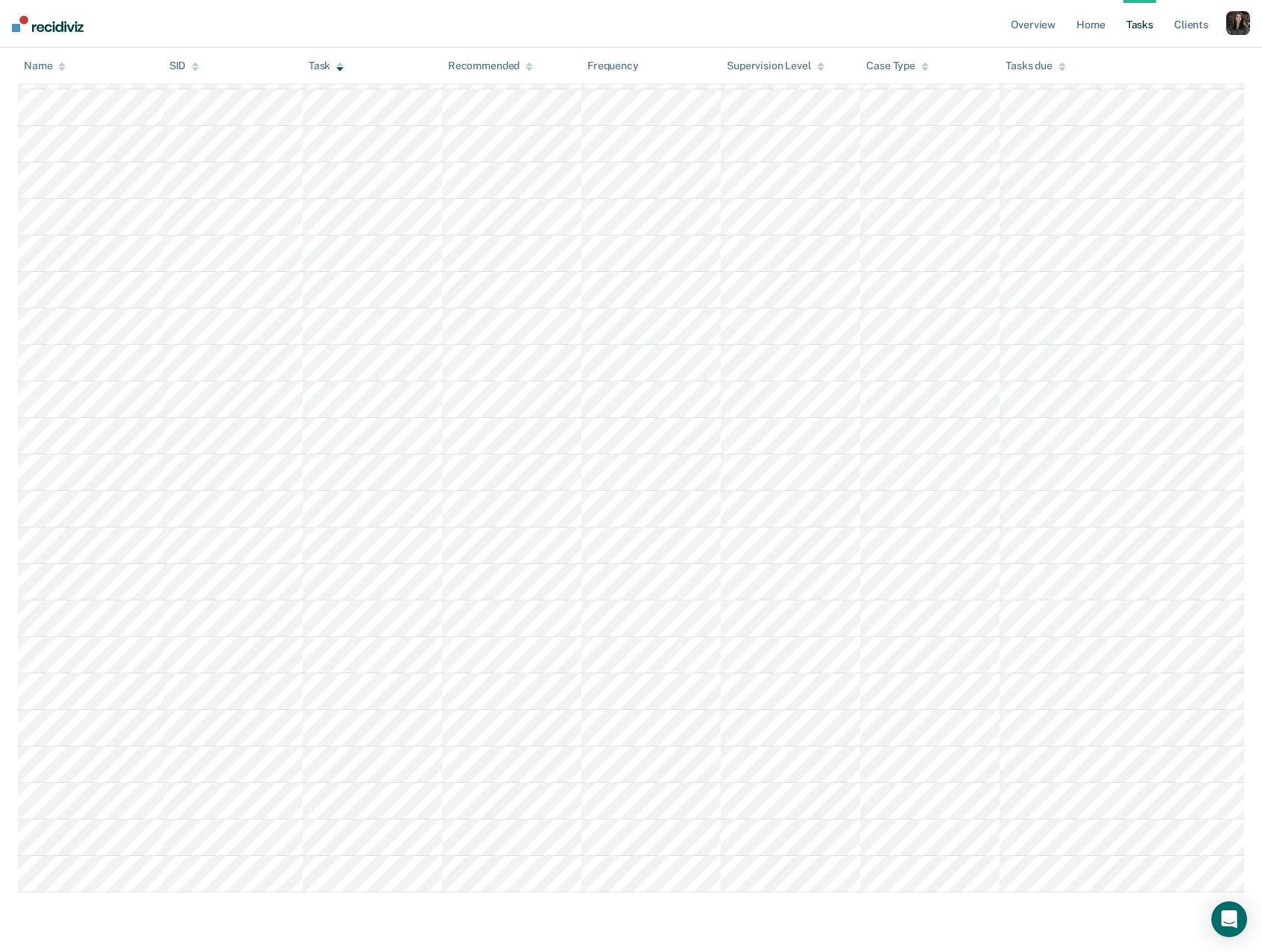
scroll to position [34, 0]
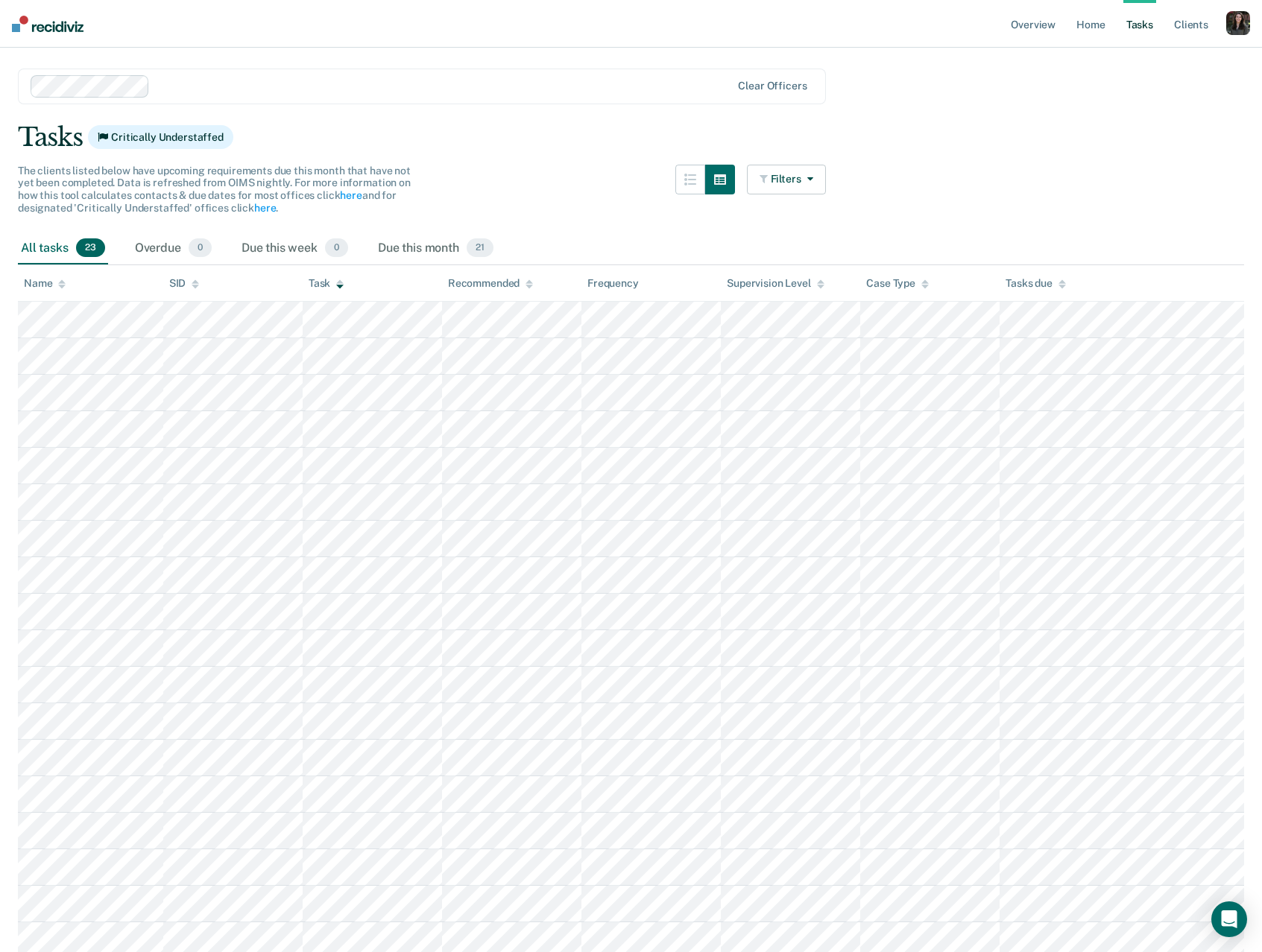
click at [64, 286] on icon at bounding box center [62, 287] width 8 height 4
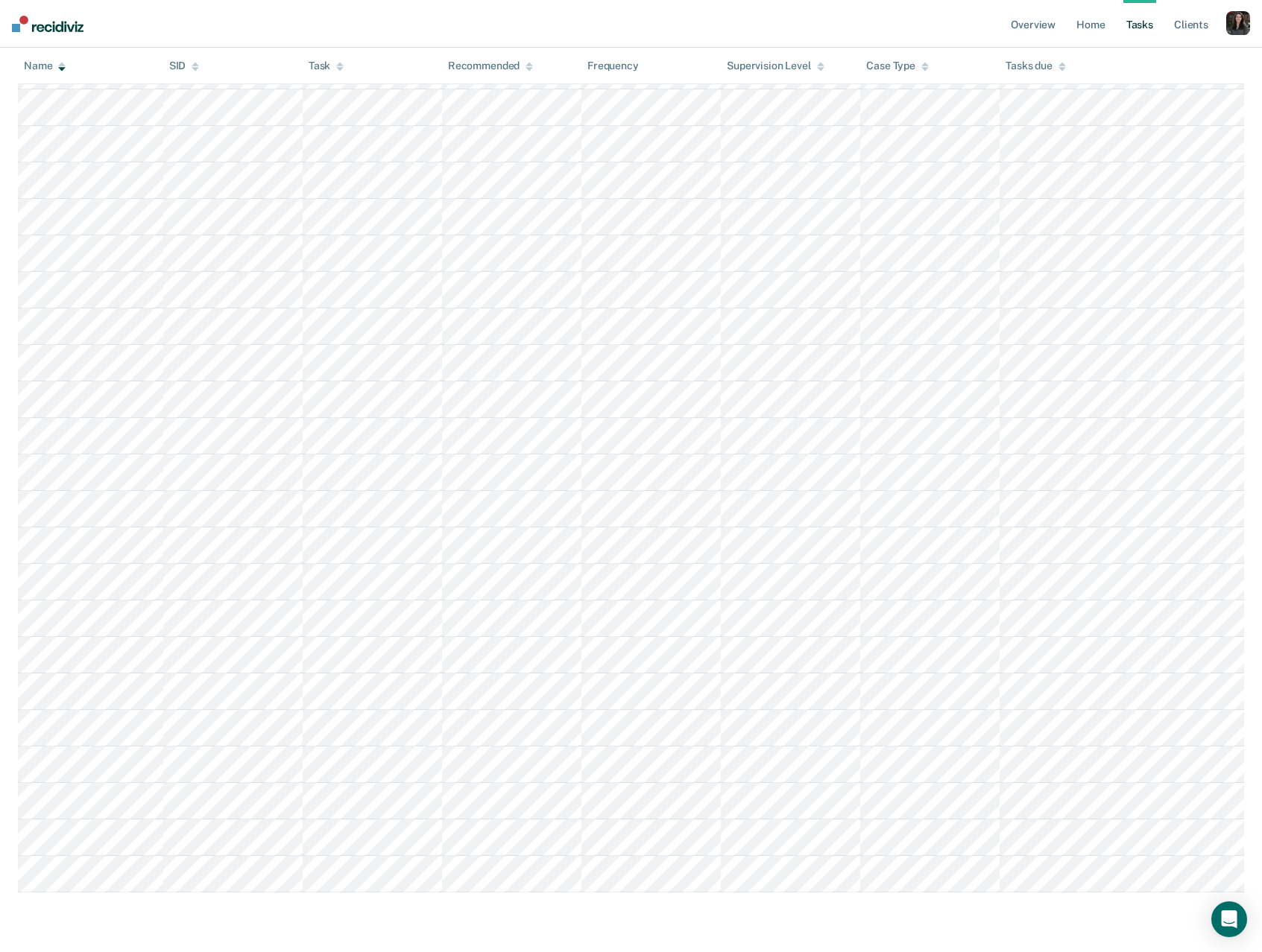
scroll to position [0, 0]
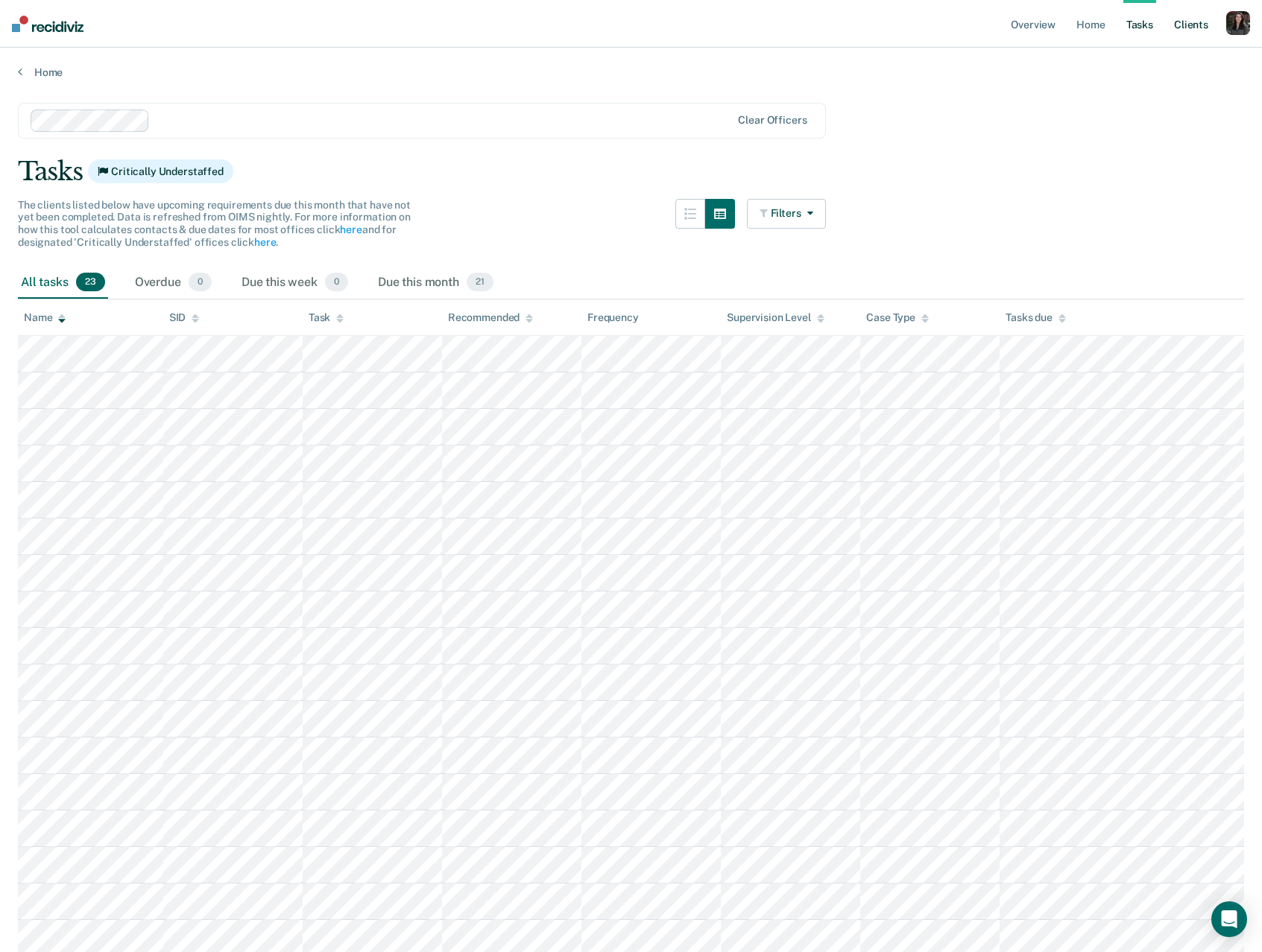
click at [1182, 34] on link "Client s" at bounding box center [1191, 24] width 41 height 47
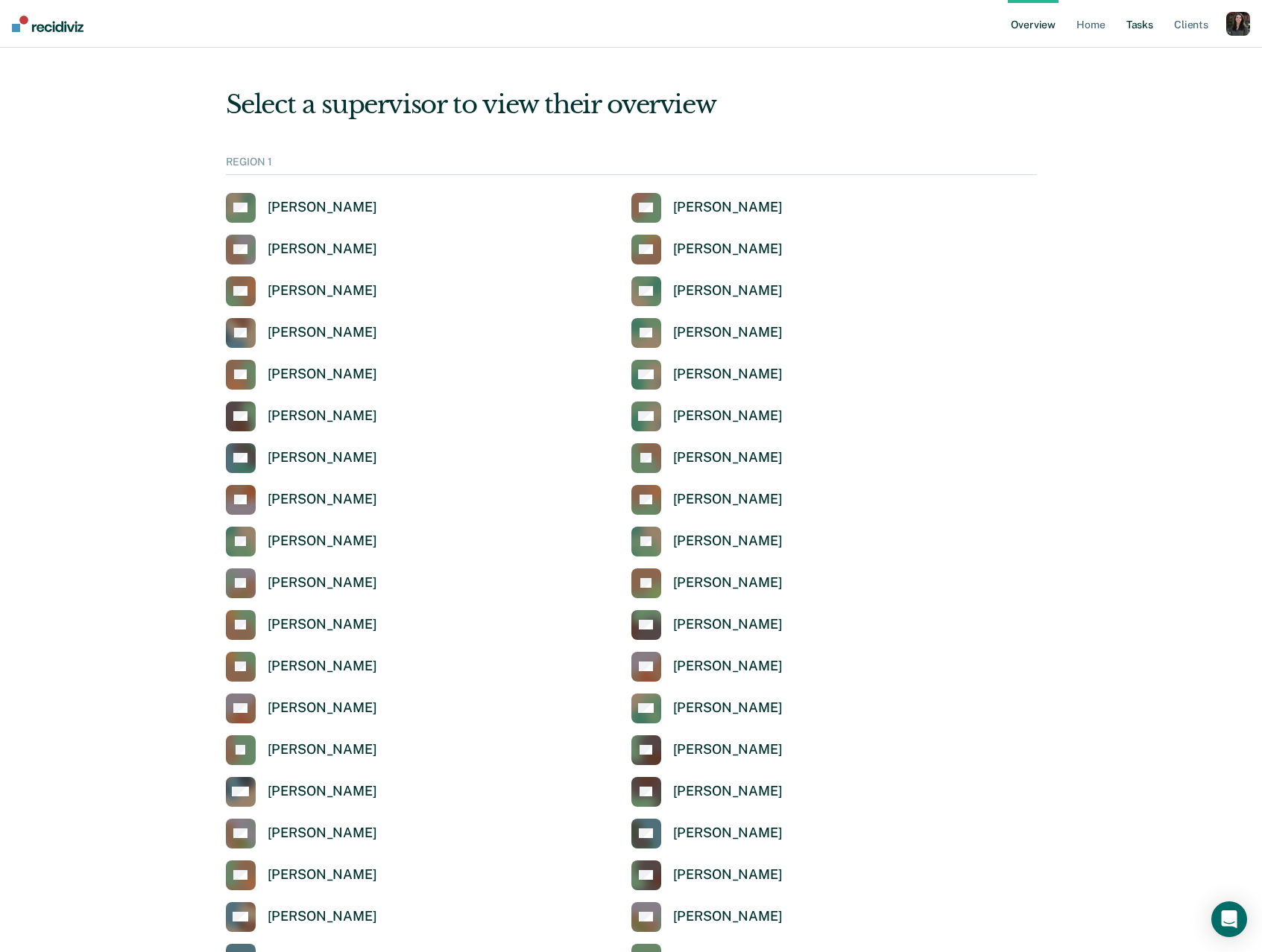
click at [1130, 38] on link "Tasks" at bounding box center [1140, 24] width 33 height 47
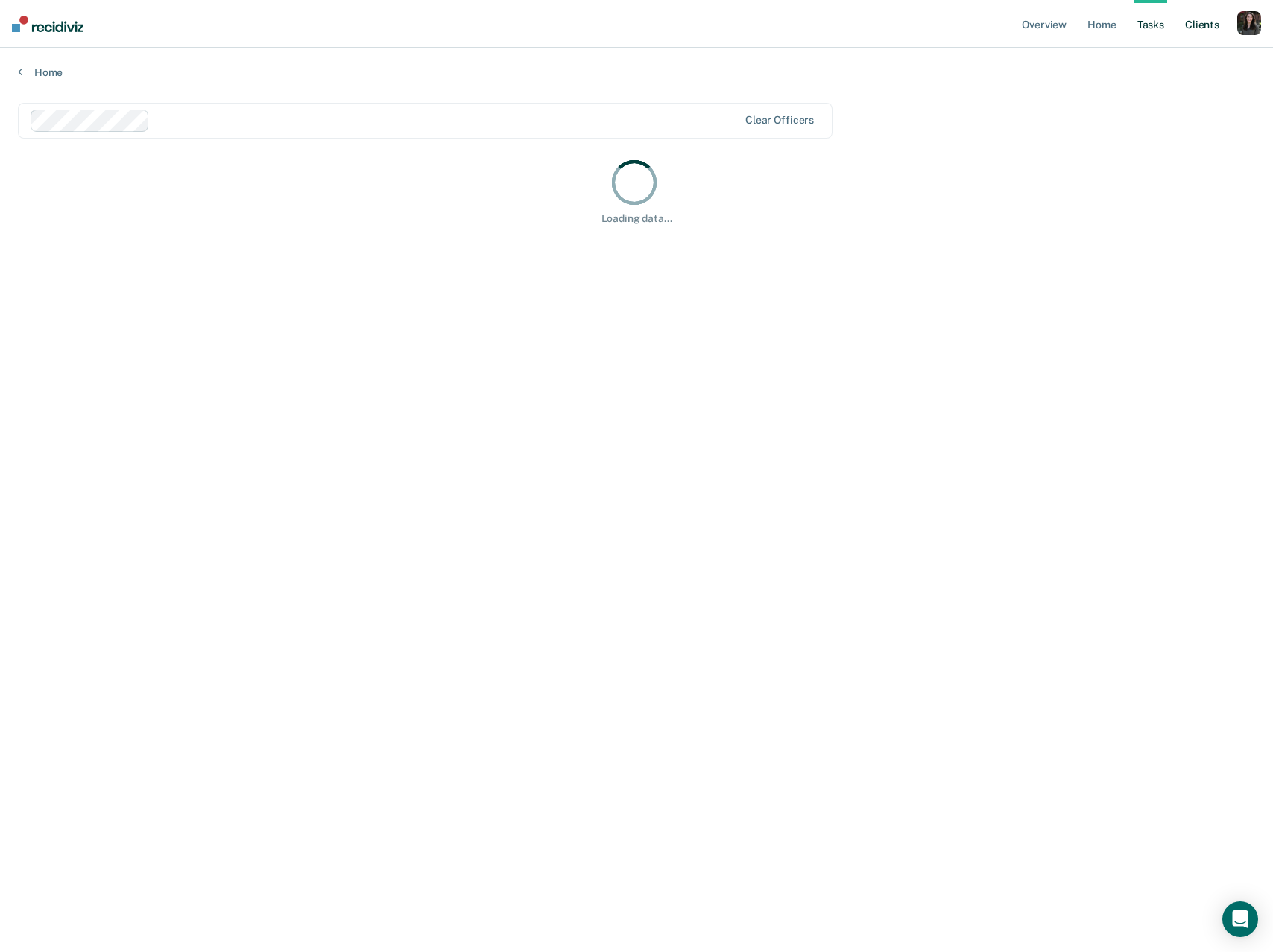
click at [1197, 23] on link "Client s" at bounding box center [1202, 24] width 41 height 47
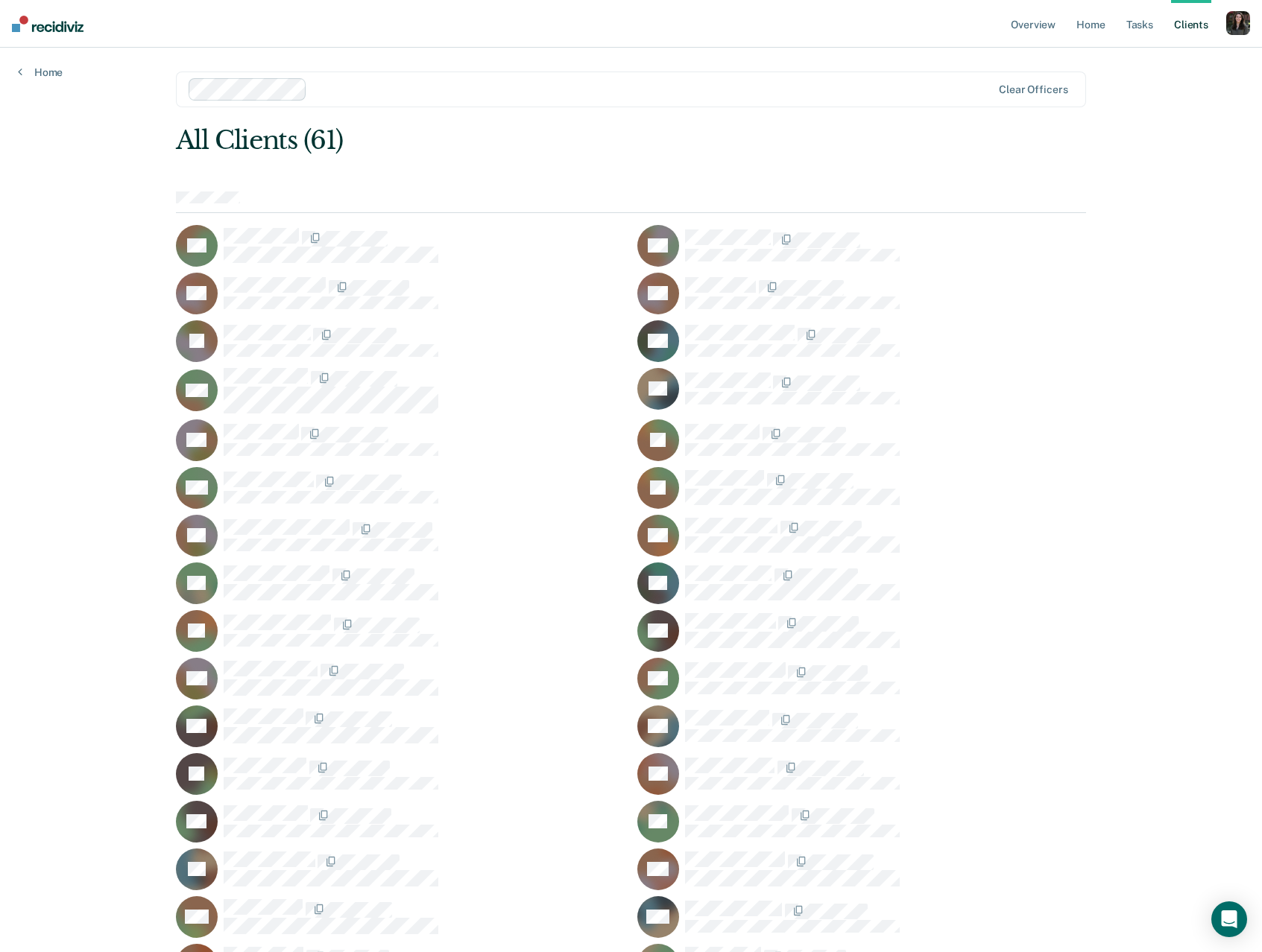
click at [84, 347] on div "Overview Home Tasks Client s Profile How it works Log Out Home Clear officers A…" at bounding box center [631, 880] width 1262 height 1761
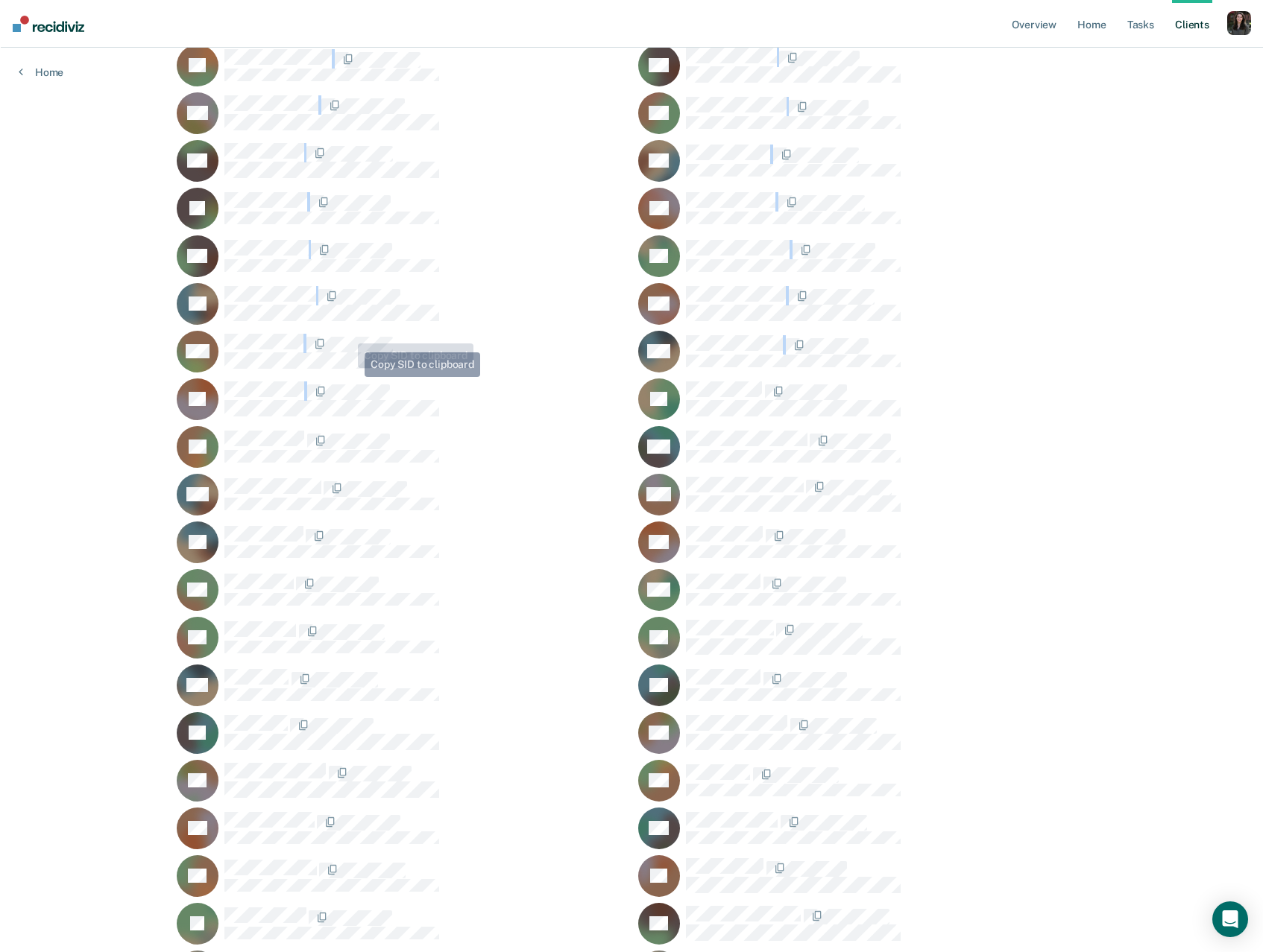
scroll to position [803, 0]
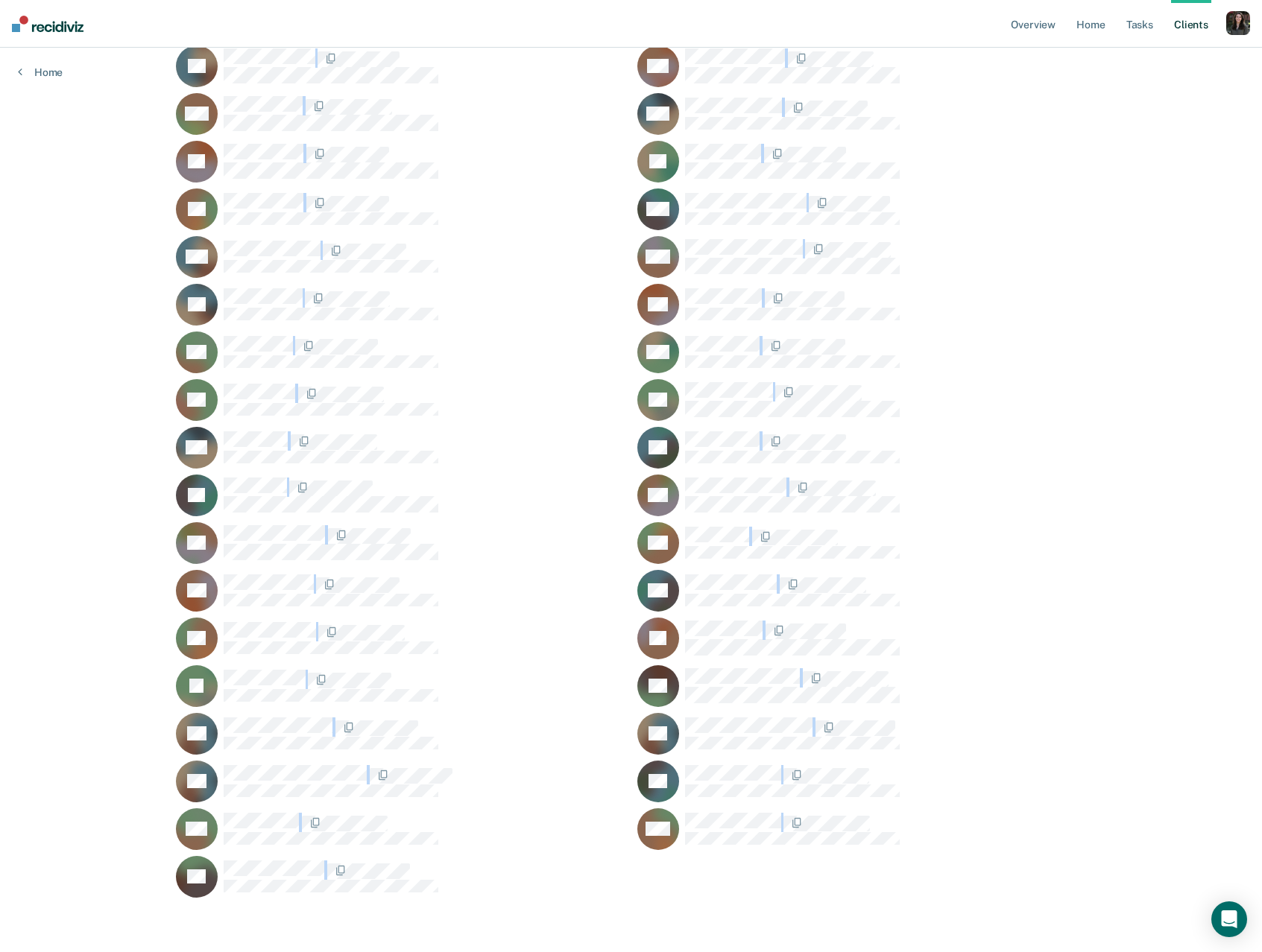
drag, startPoint x: 151, startPoint y: 192, endPoint x: 564, endPoint y: 897, distance: 817.1
click at [564, 897] on div "Overview Home Tasks Client s Profile How it works Log Out Home Clear officers A…" at bounding box center [631, 77] width 1262 height 1761
click at [1156, 251] on div "Overview Home Tasks Client s Profile How it works Log Out Home Clear officers A…" at bounding box center [631, 77] width 1263 height 1761
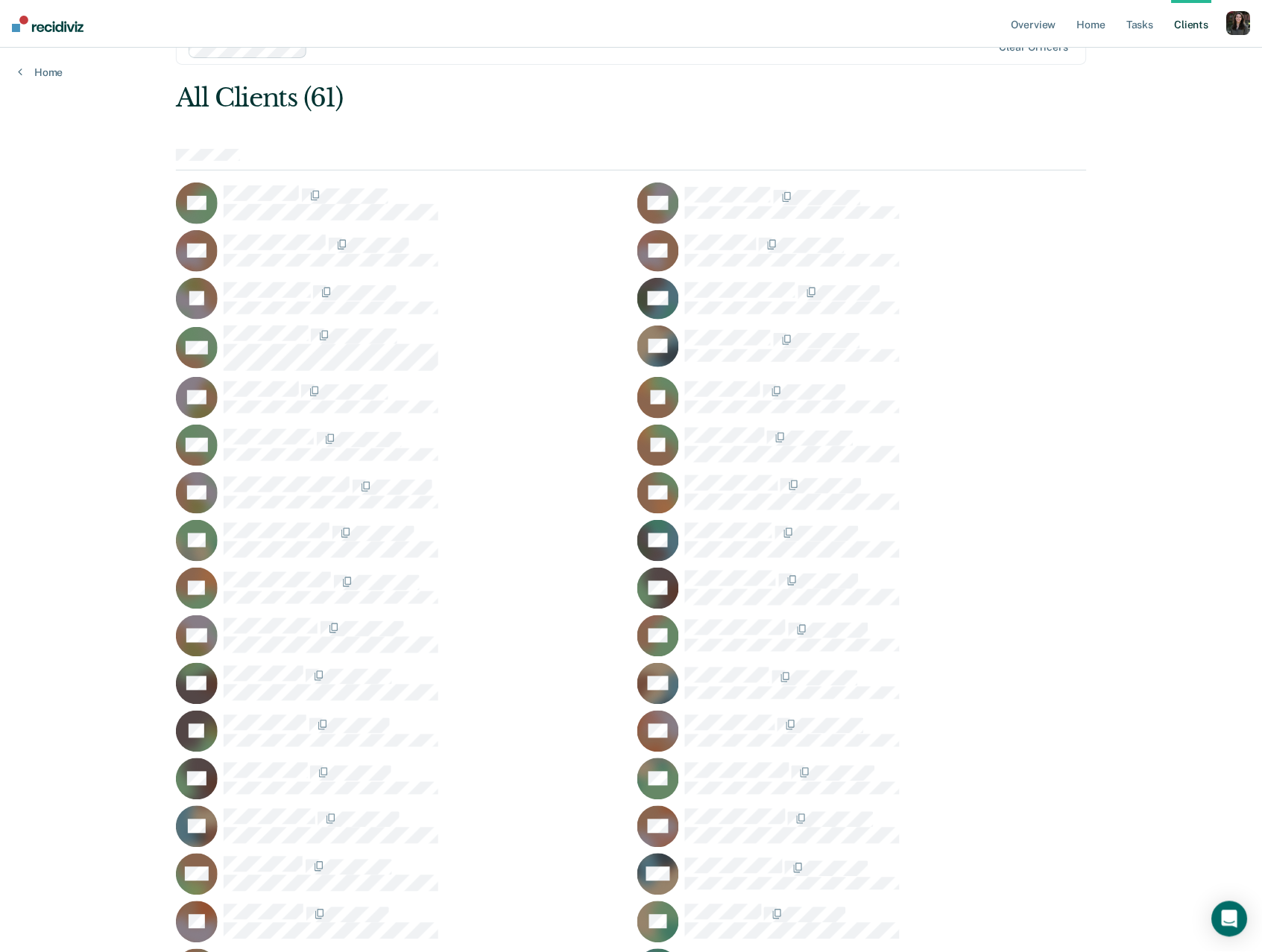
scroll to position [0, 0]
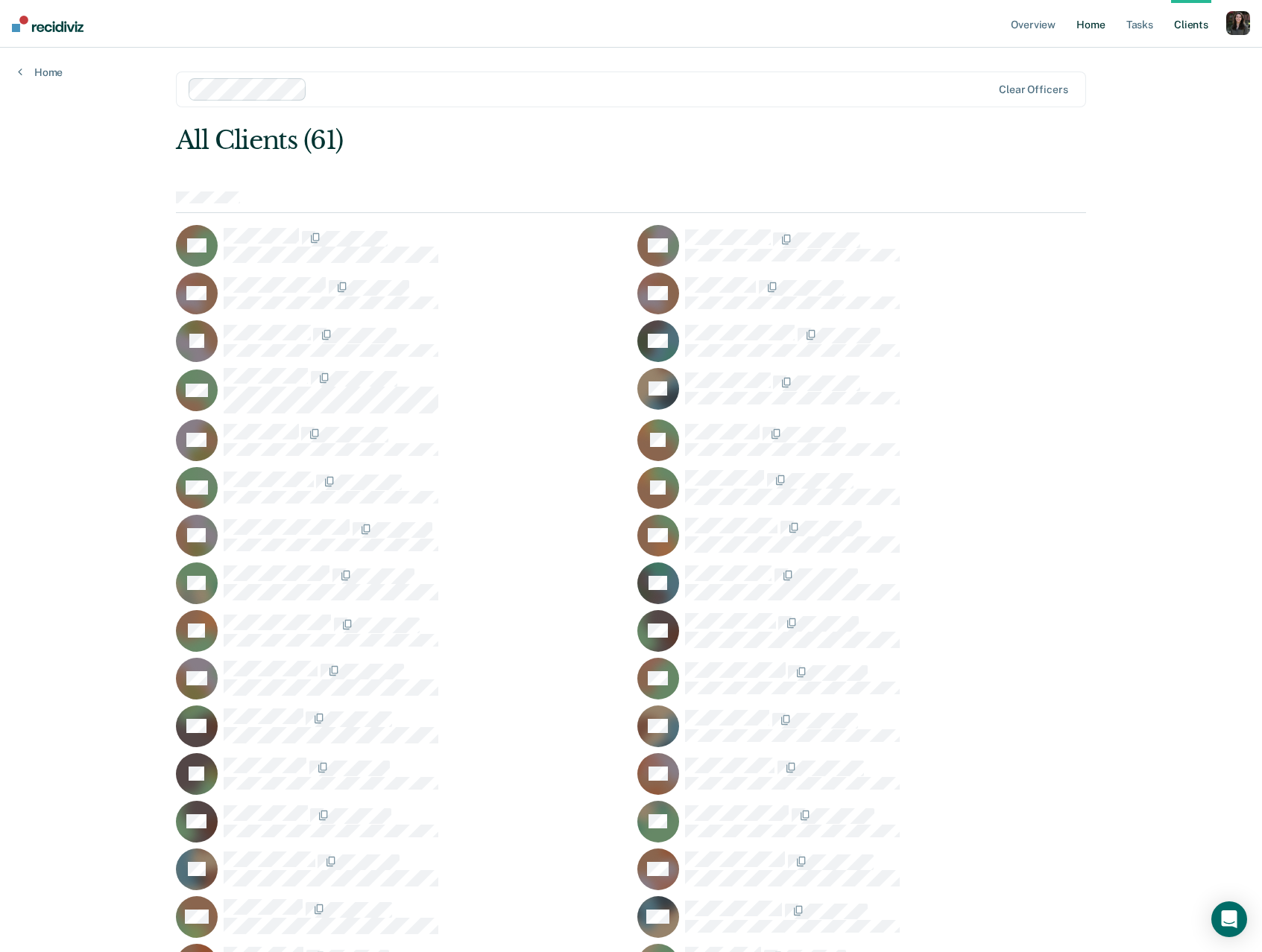
click at [1080, 37] on link "Home" at bounding box center [1091, 24] width 34 height 47
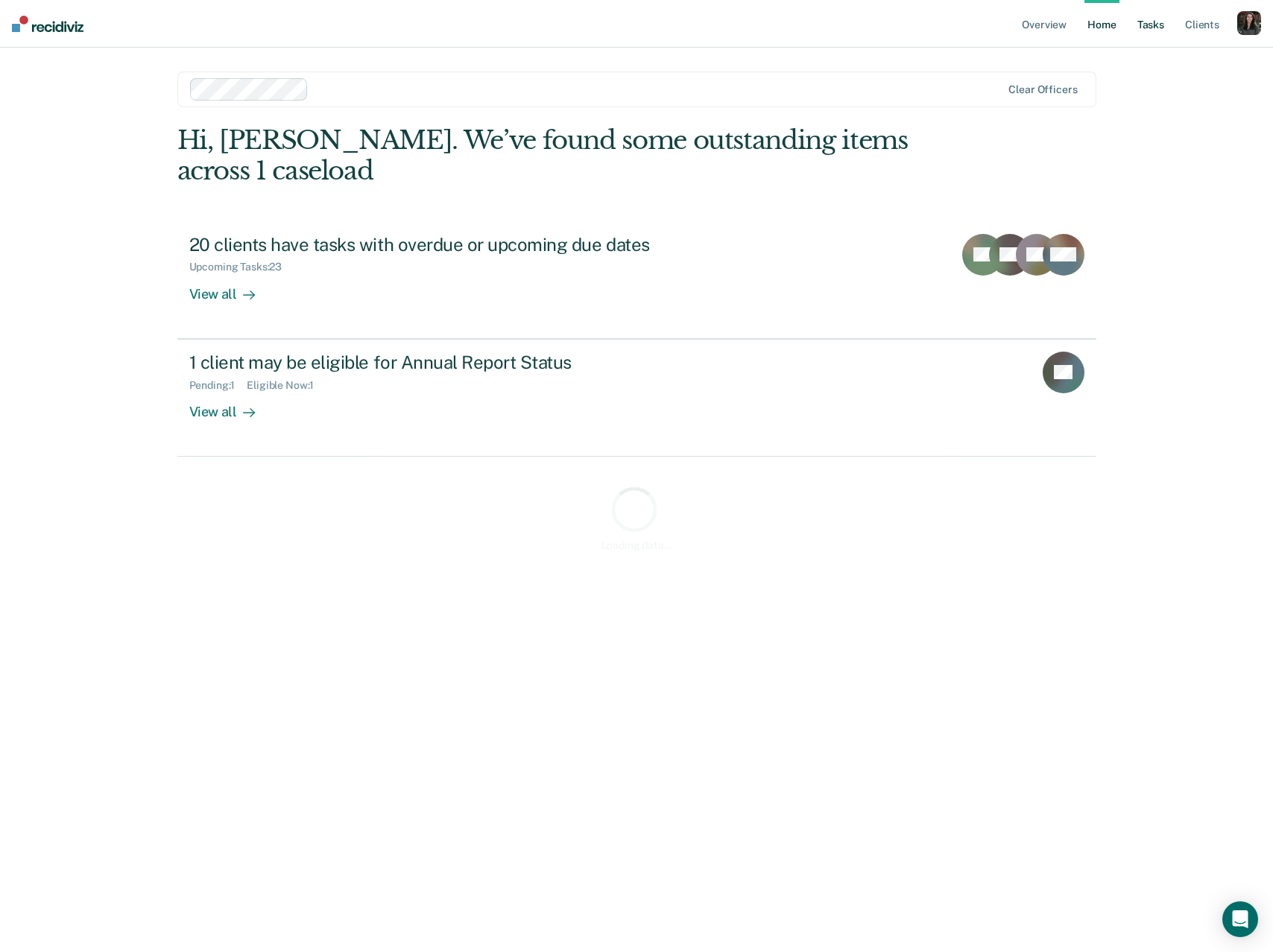
click at [1142, 26] on link "Tasks" at bounding box center [1151, 24] width 33 height 47
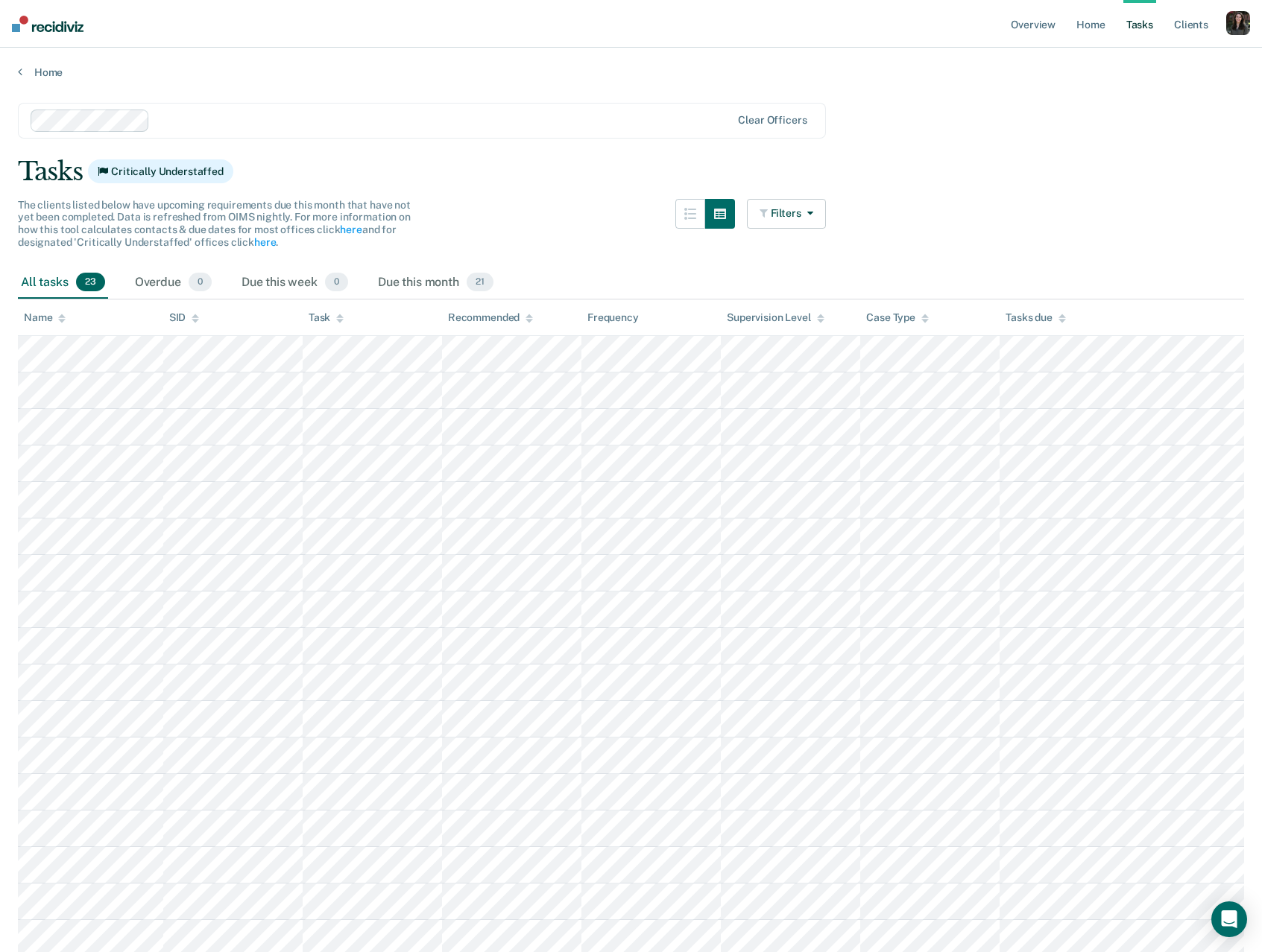
click at [341, 321] on icon at bounding box center [340, 321] width 8 height 4
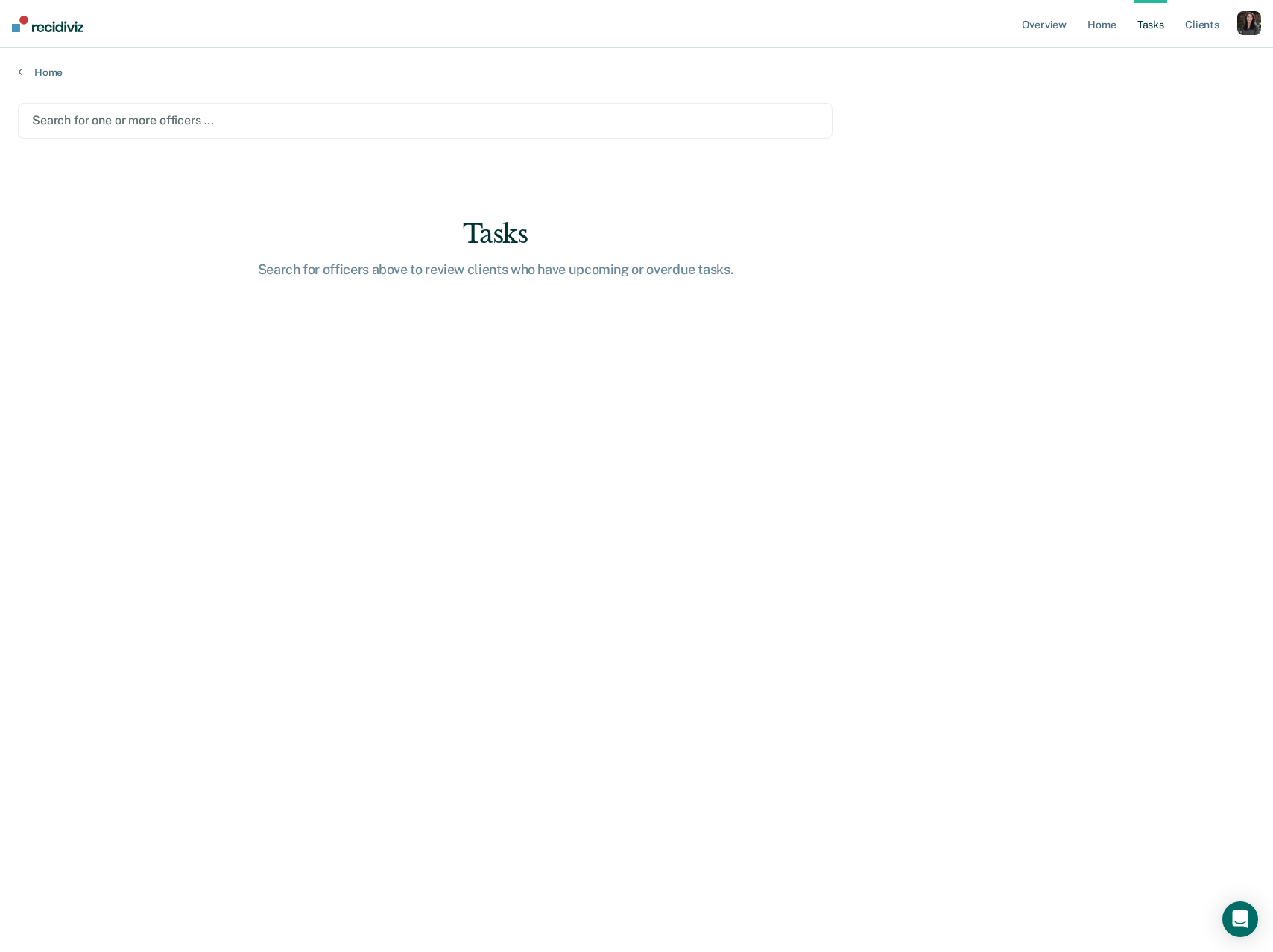
click at [141, 118] on div at bounding box center [425, 120] width 787 height 17
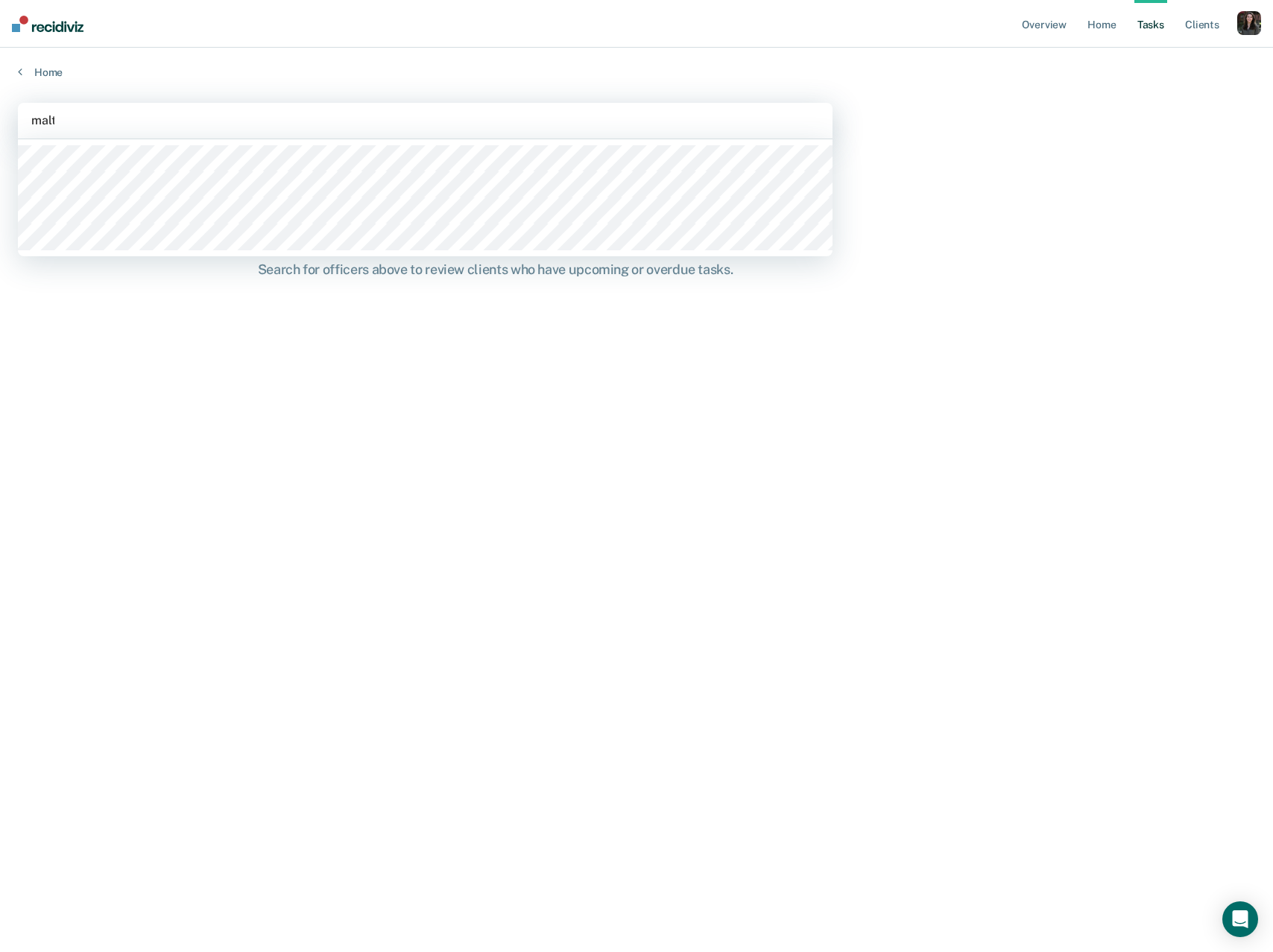
type input "malto"
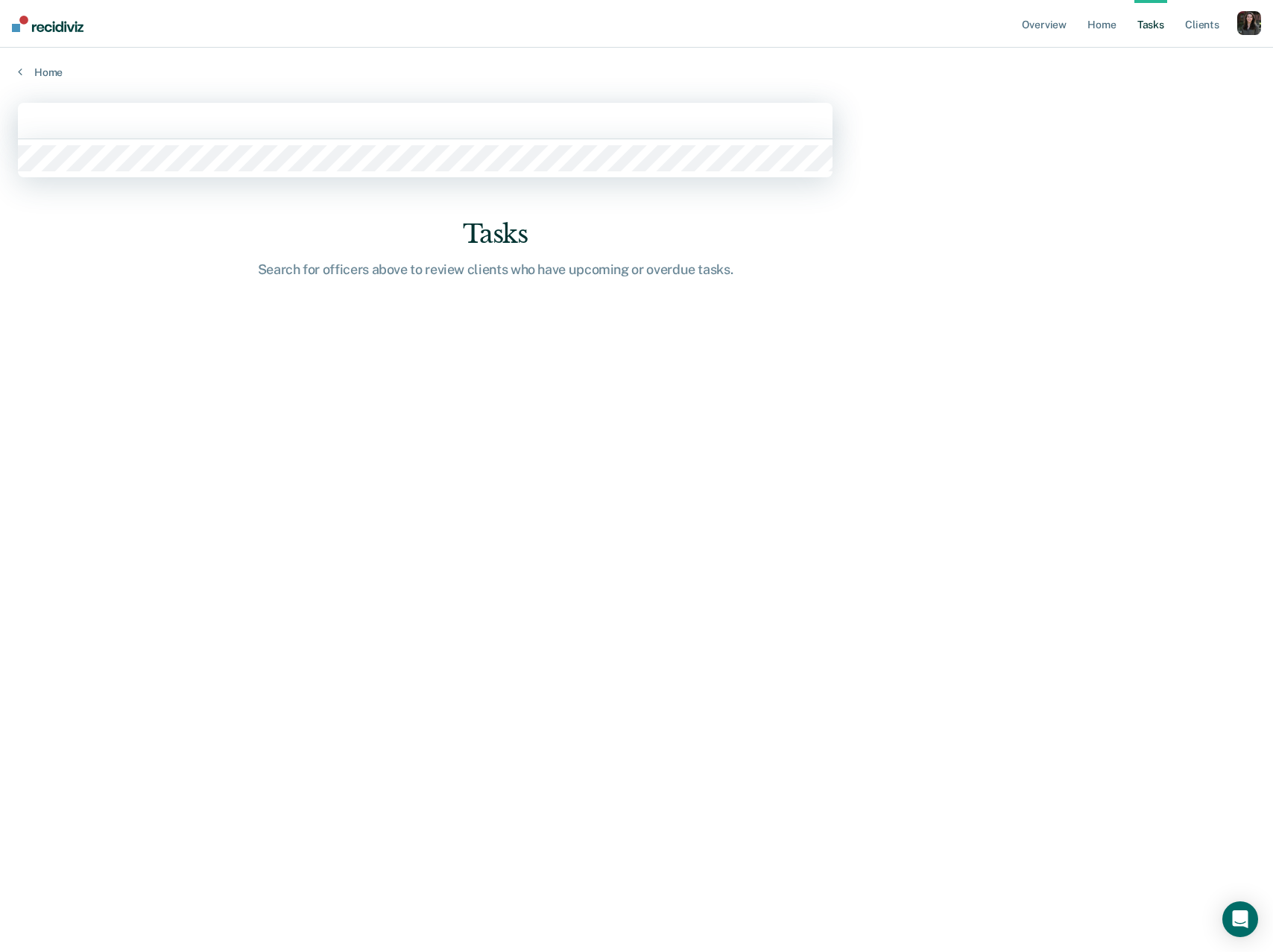
click at [218, 135] on div at bounding box center [425, 121] width 815 height 36
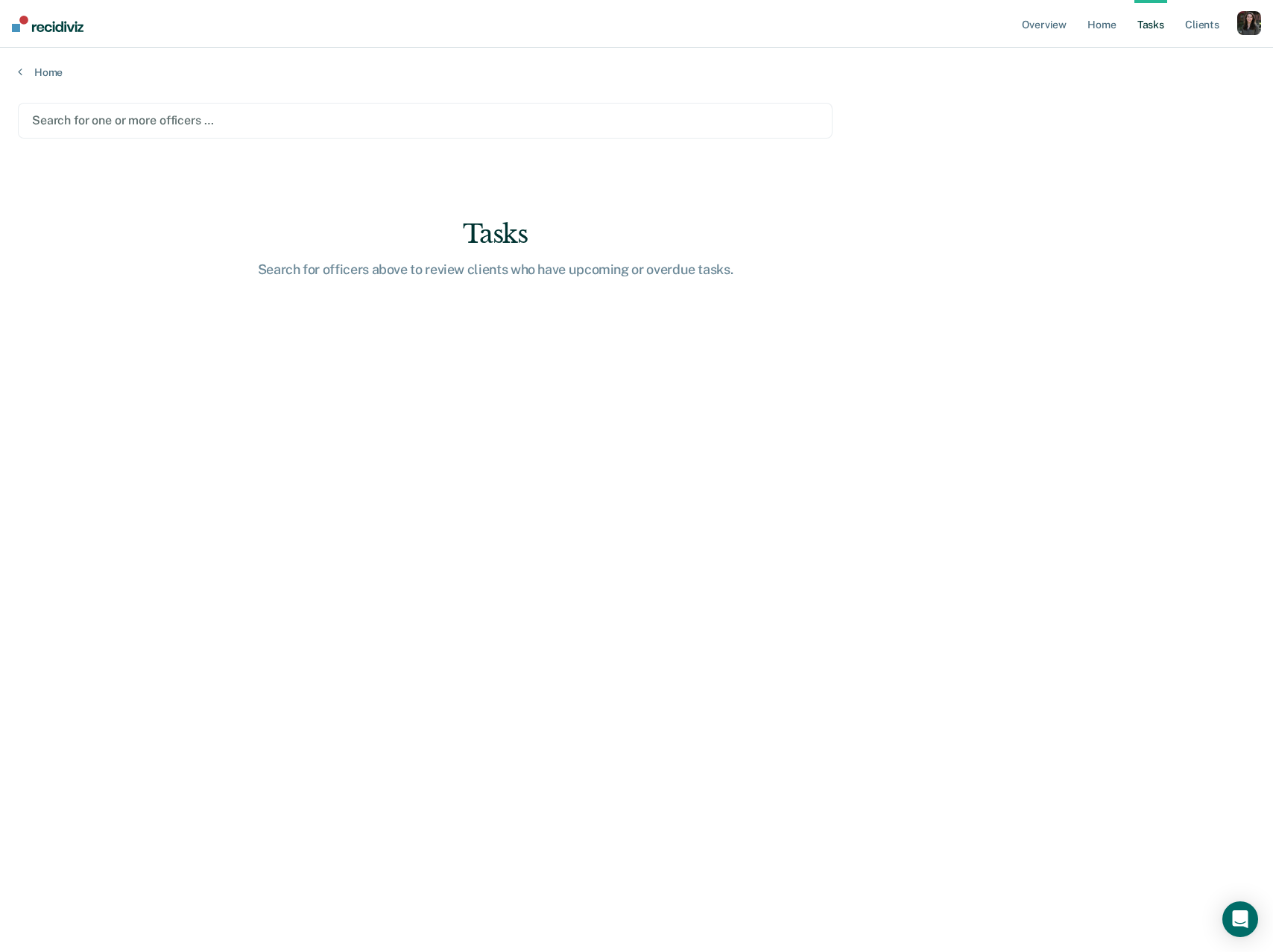
click at [214, 132] on div "Search for one or more officers …" at bounding box center [425, 121] width 815 height 36
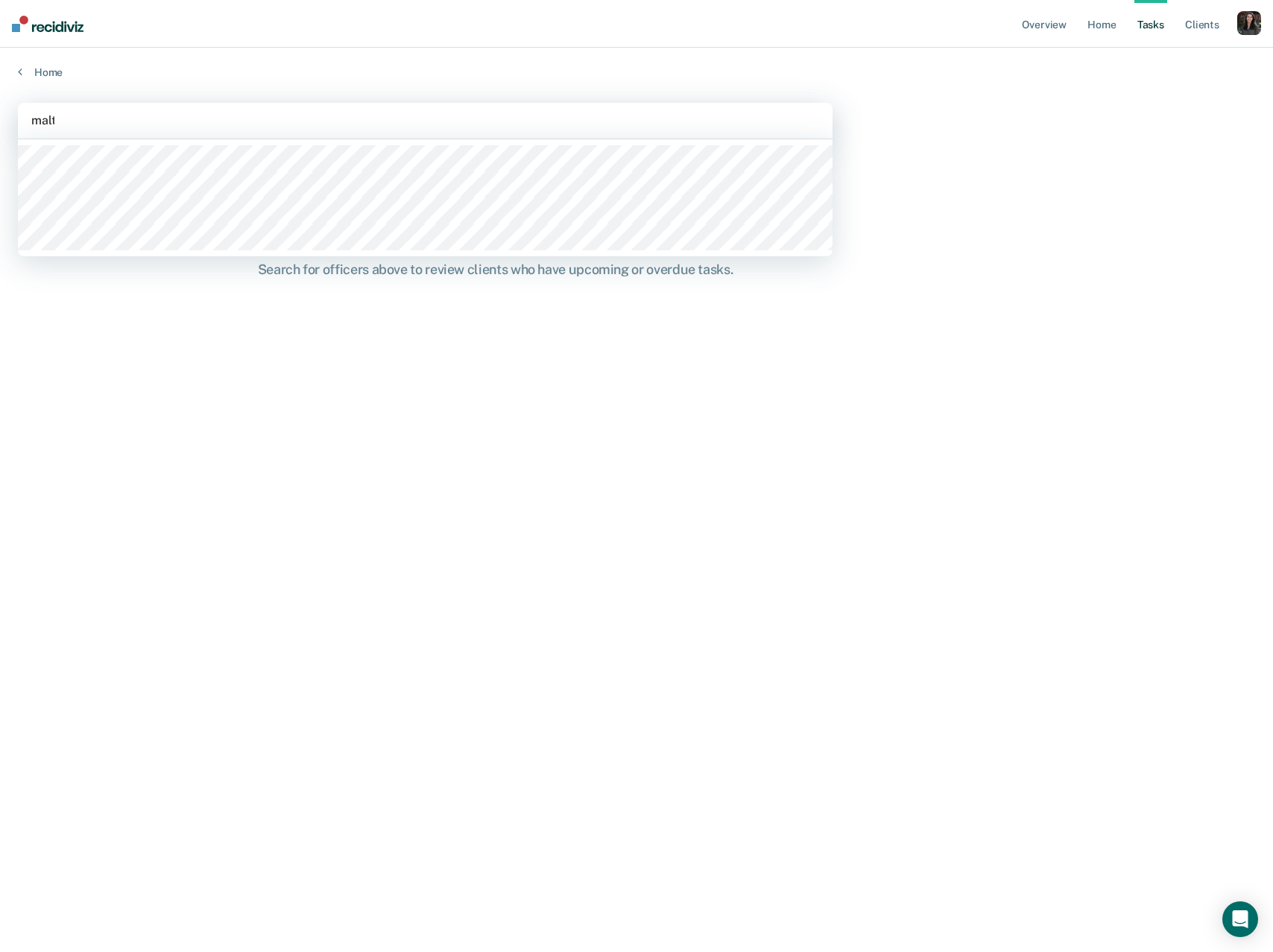
type input "malto"
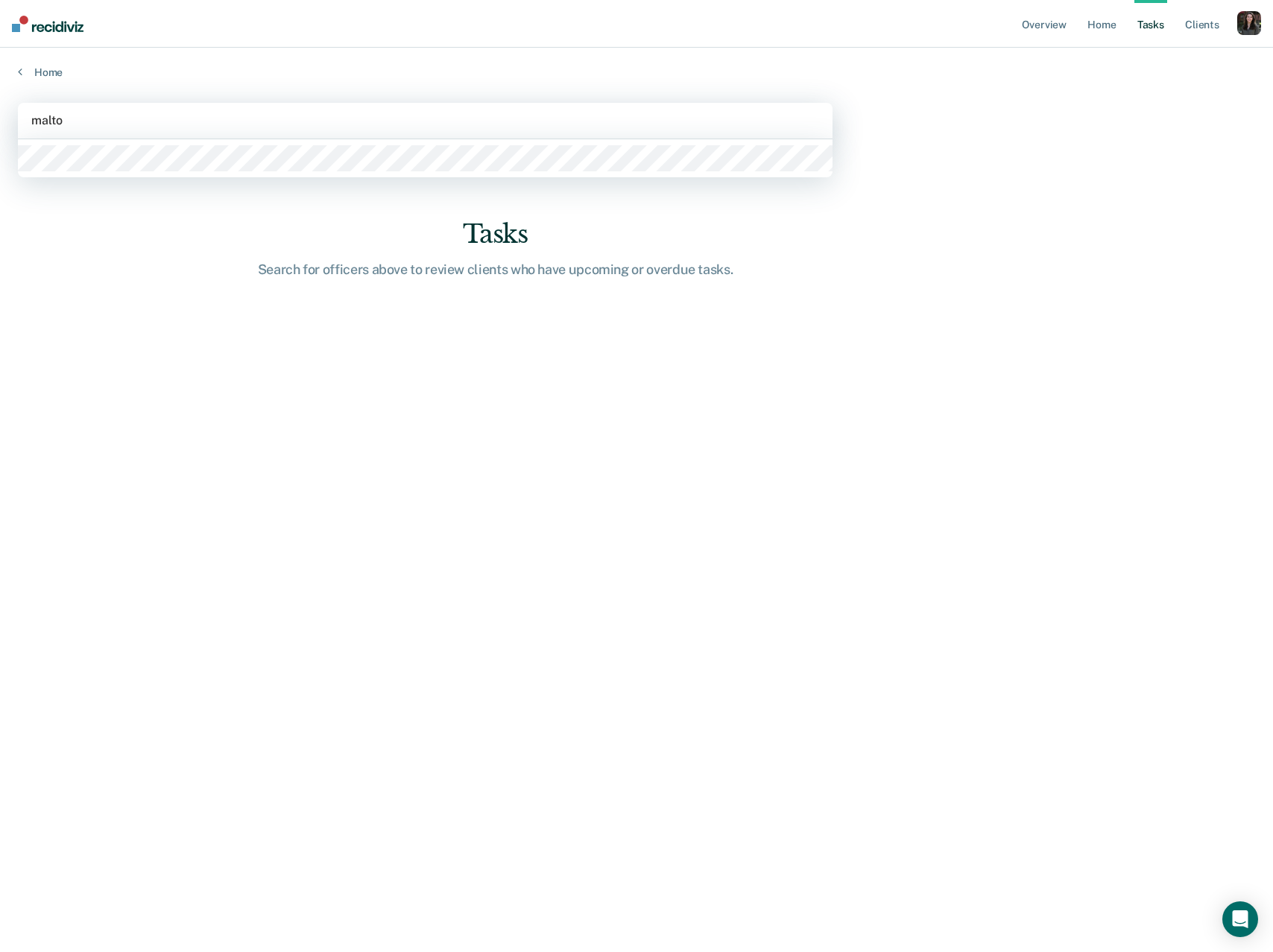
click at [226, 144] on div at bounding box center [425, 158] width 815 height 38
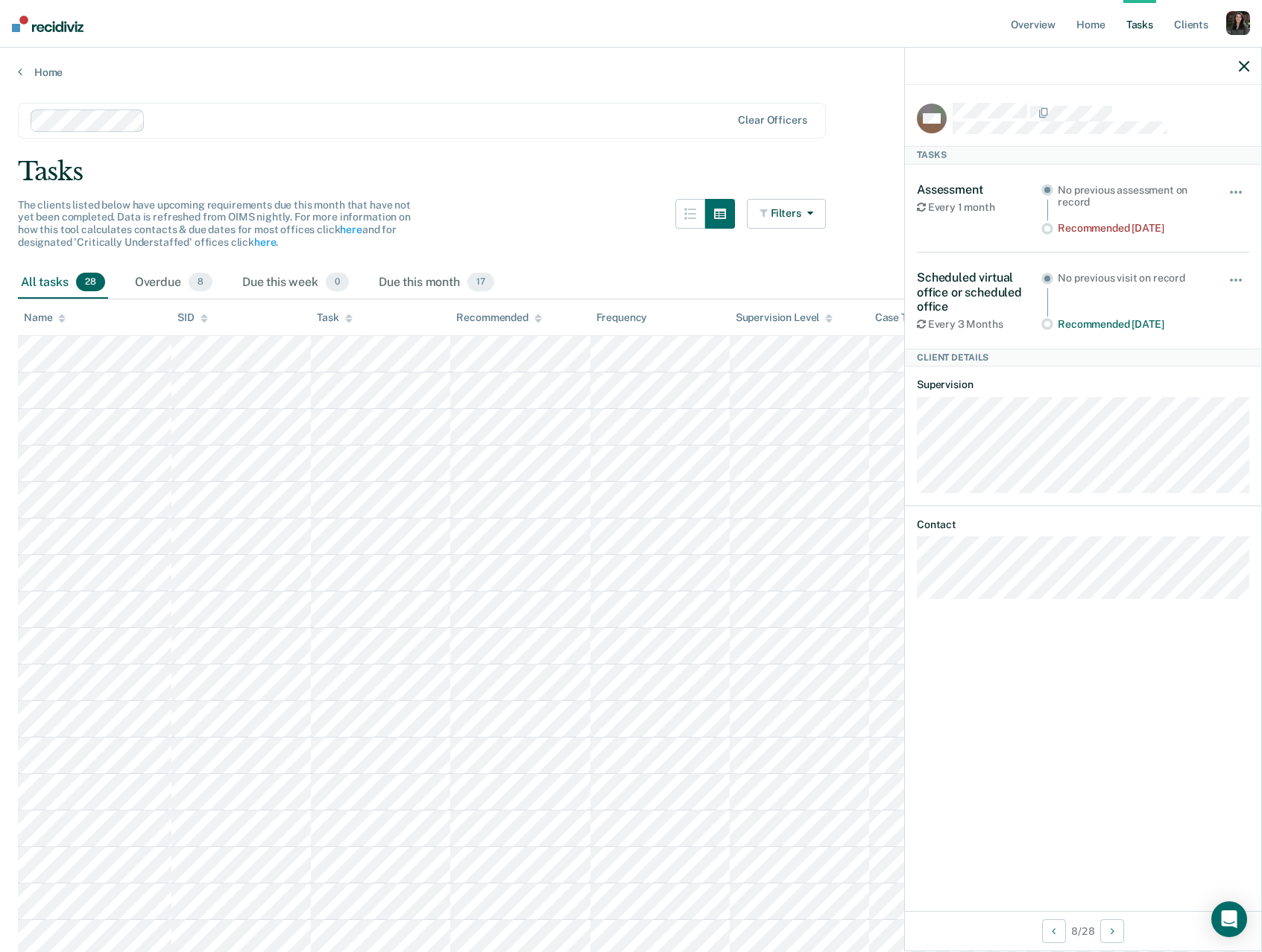
click at [346, 319] on icon at bounding box center [349, 321] width 8 height 4
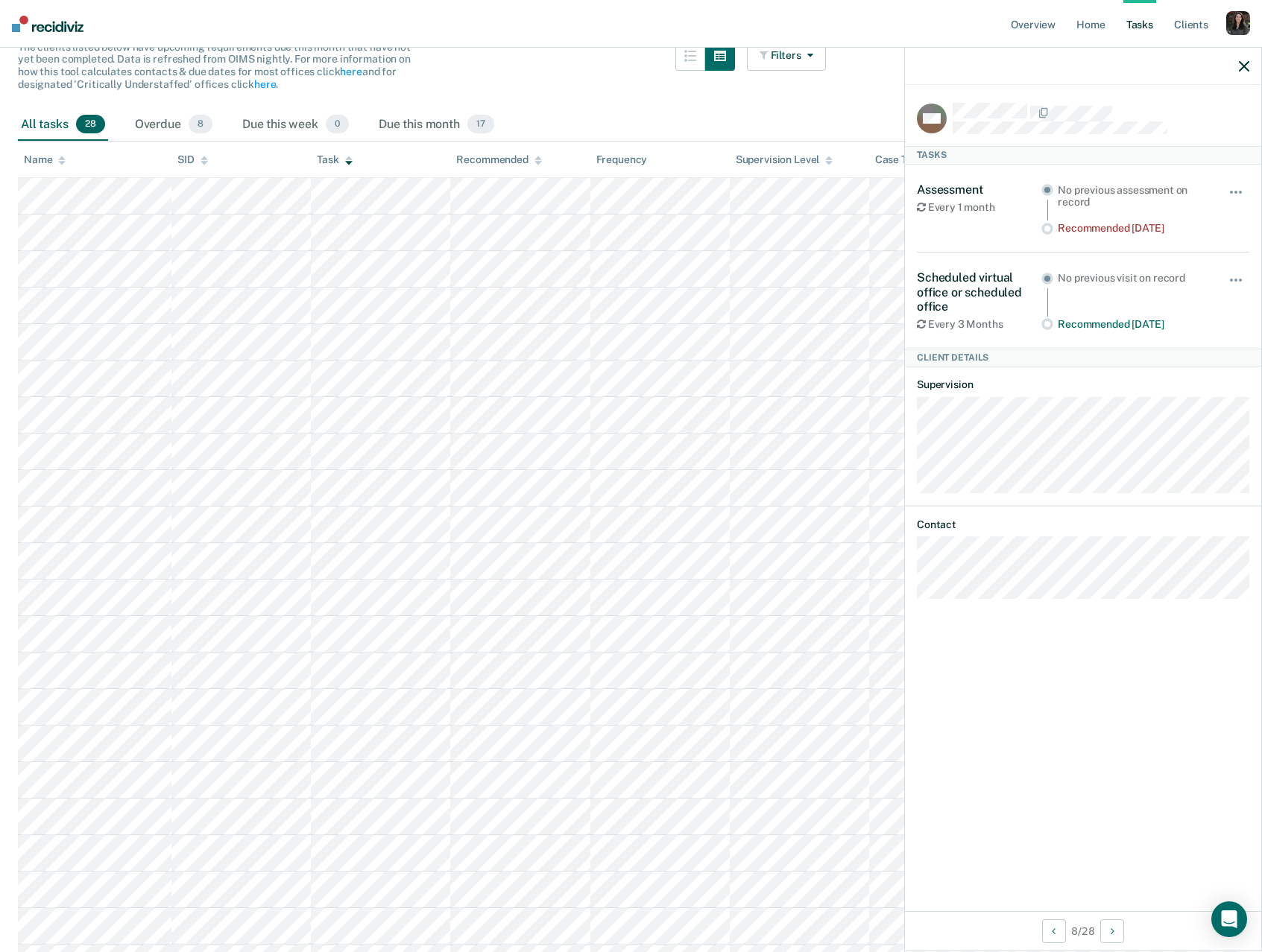
scroll to position [466, 0]
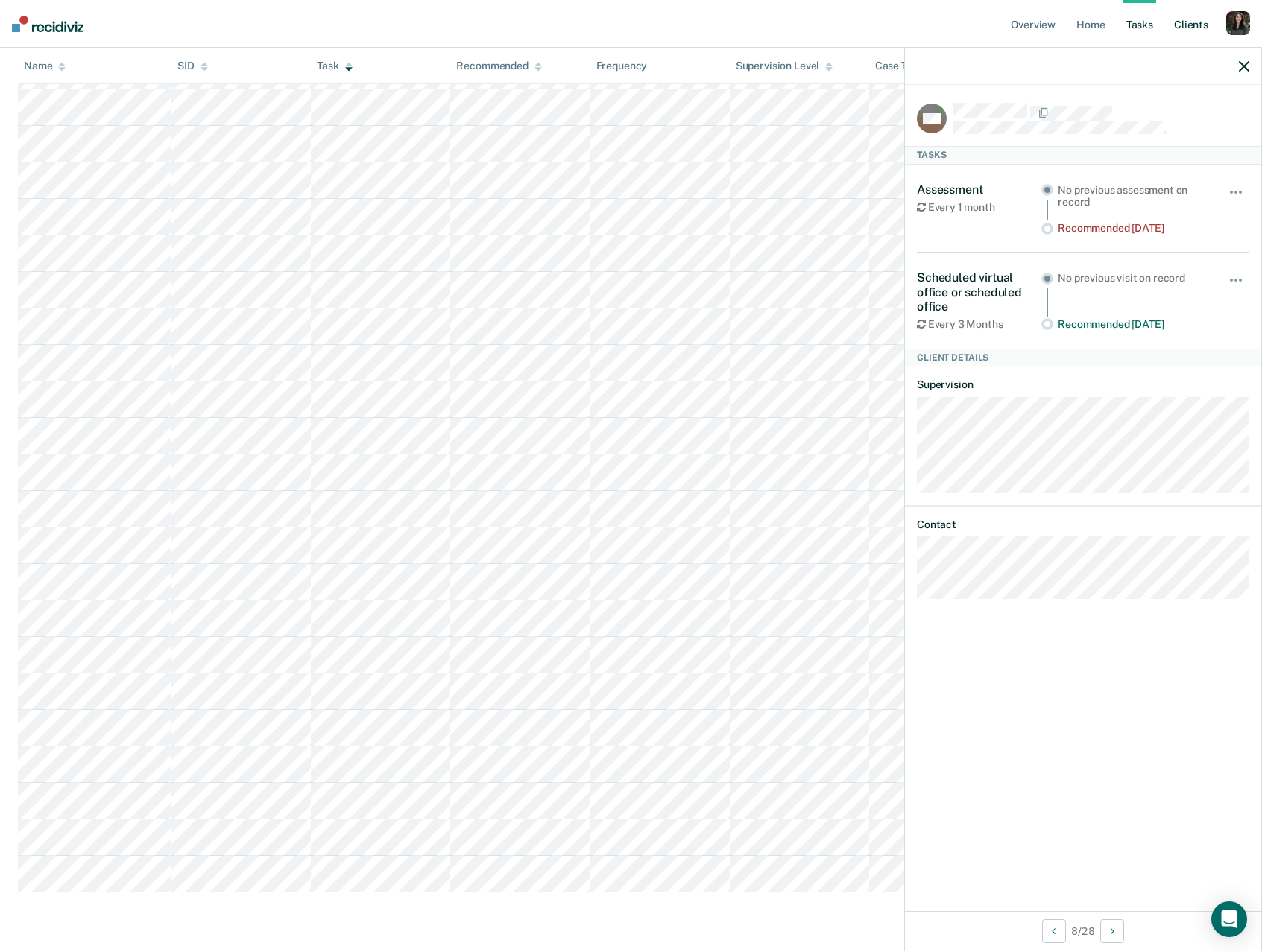
click at [1186, 26] on link "Client s" at bounding box center [1191, 24] width 41 height 47
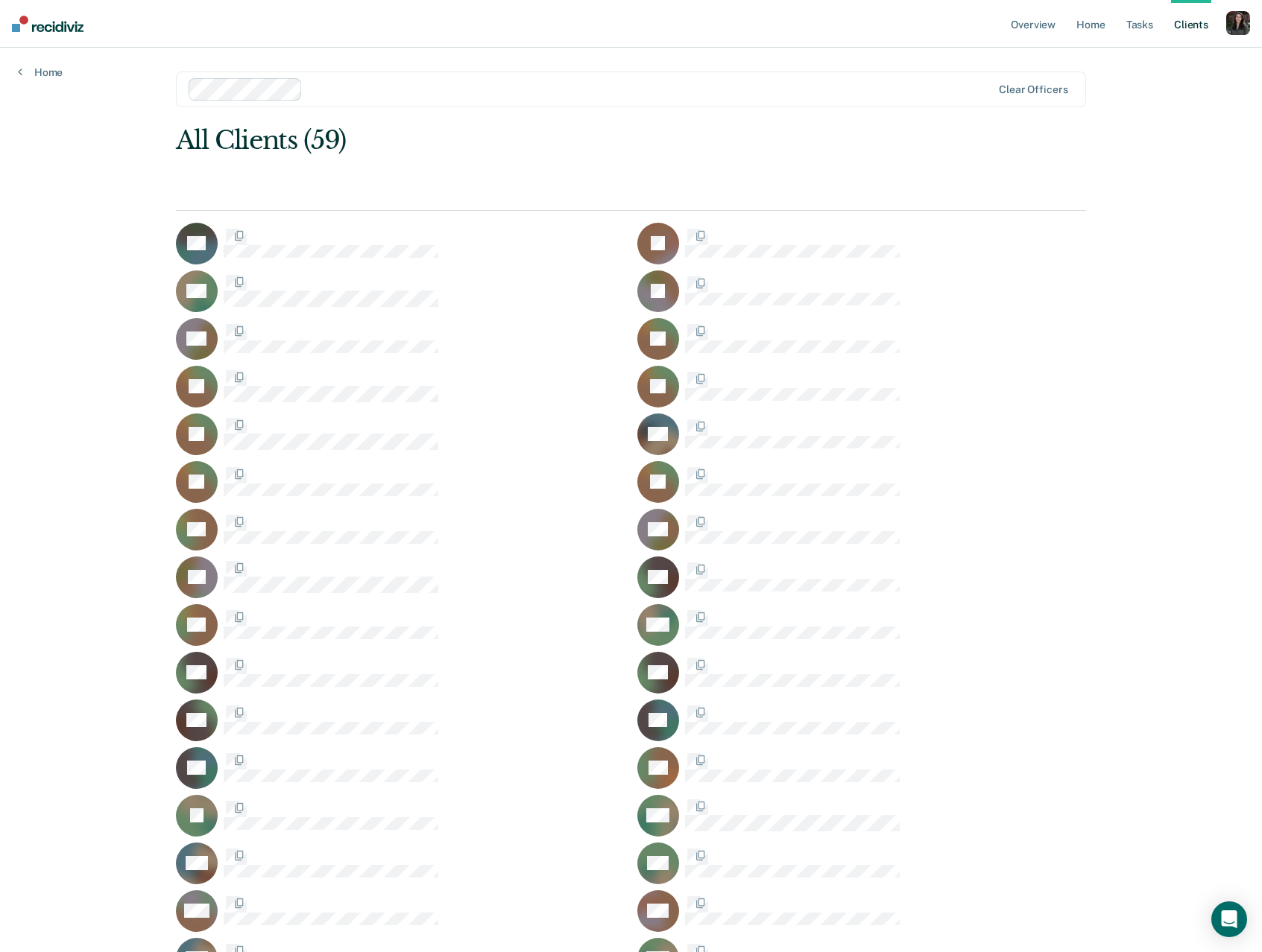
click at [1186, 26] on link "Client s" at bounding box center [1191, 24] width 41 height 47
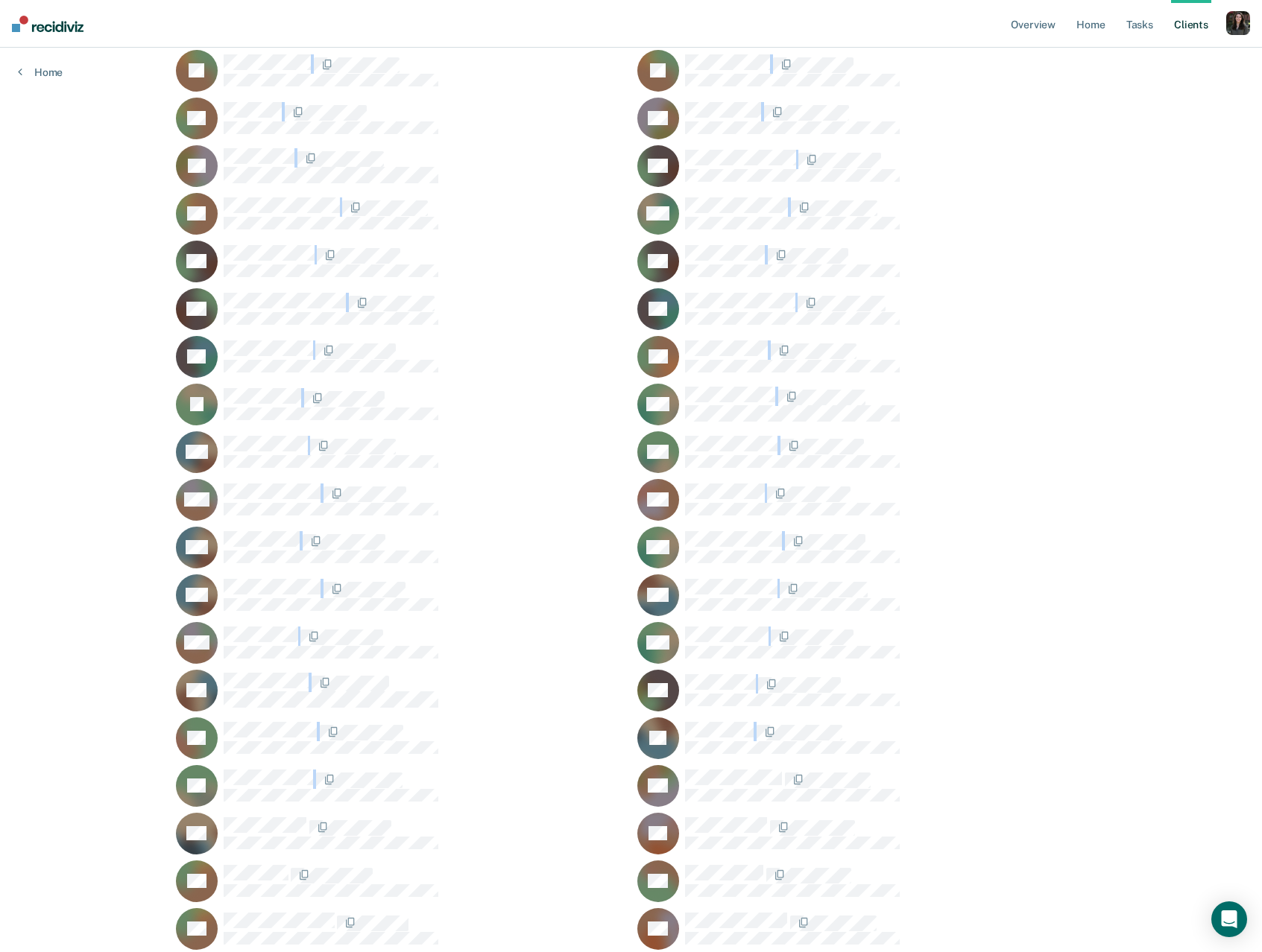
scroll to position [755, 0]
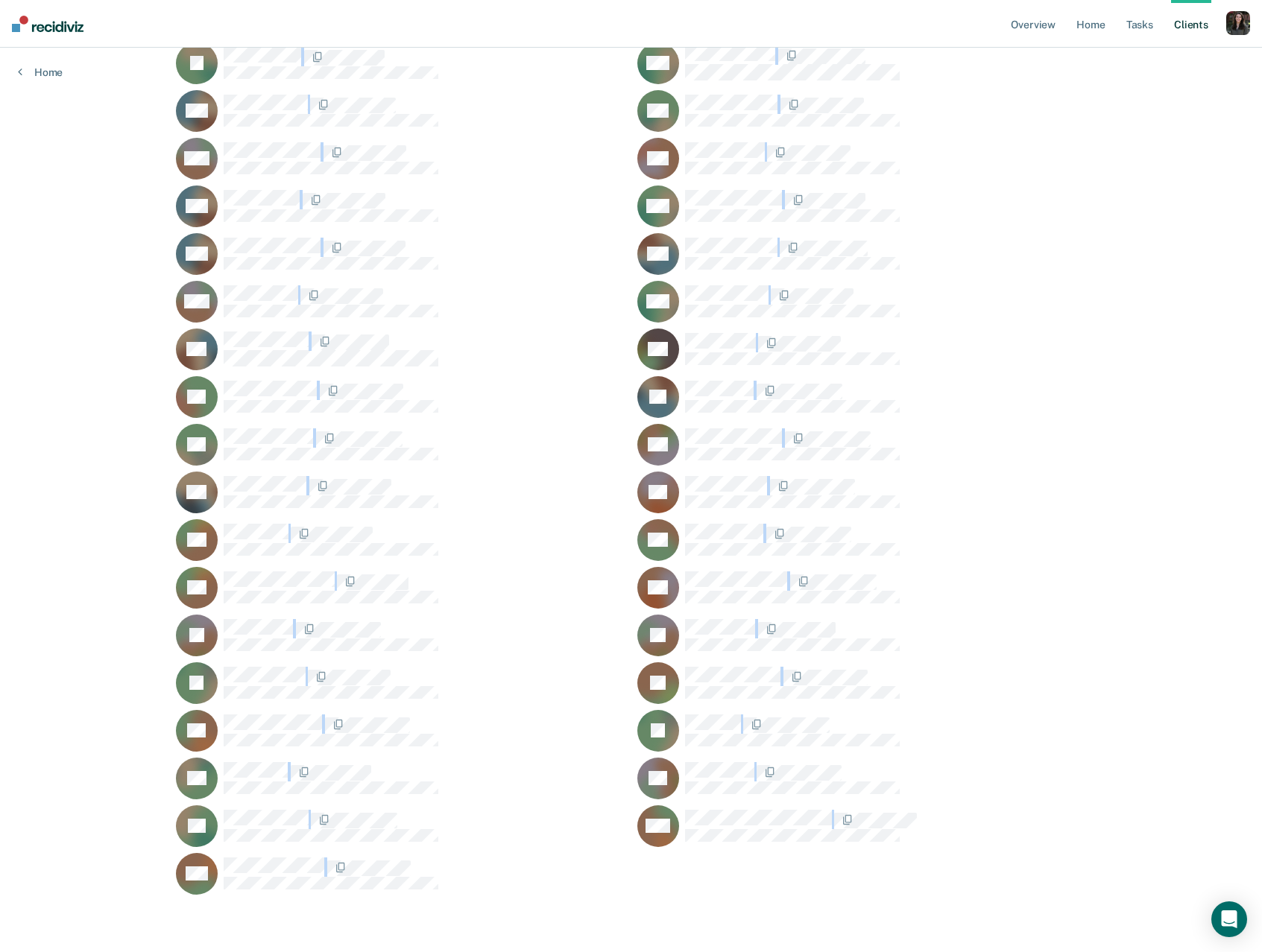
click at [657, 893] on main "Clear officers All Clients (59) EA JA GA JB CC [PERSON_NAME] [PERSON_NAME] [PER…" at bounding box center [631, 106] width 947 height 1626
click at [1139, 26] on link "Tasks" at bounding box center [1140, 24] width 33 height 47
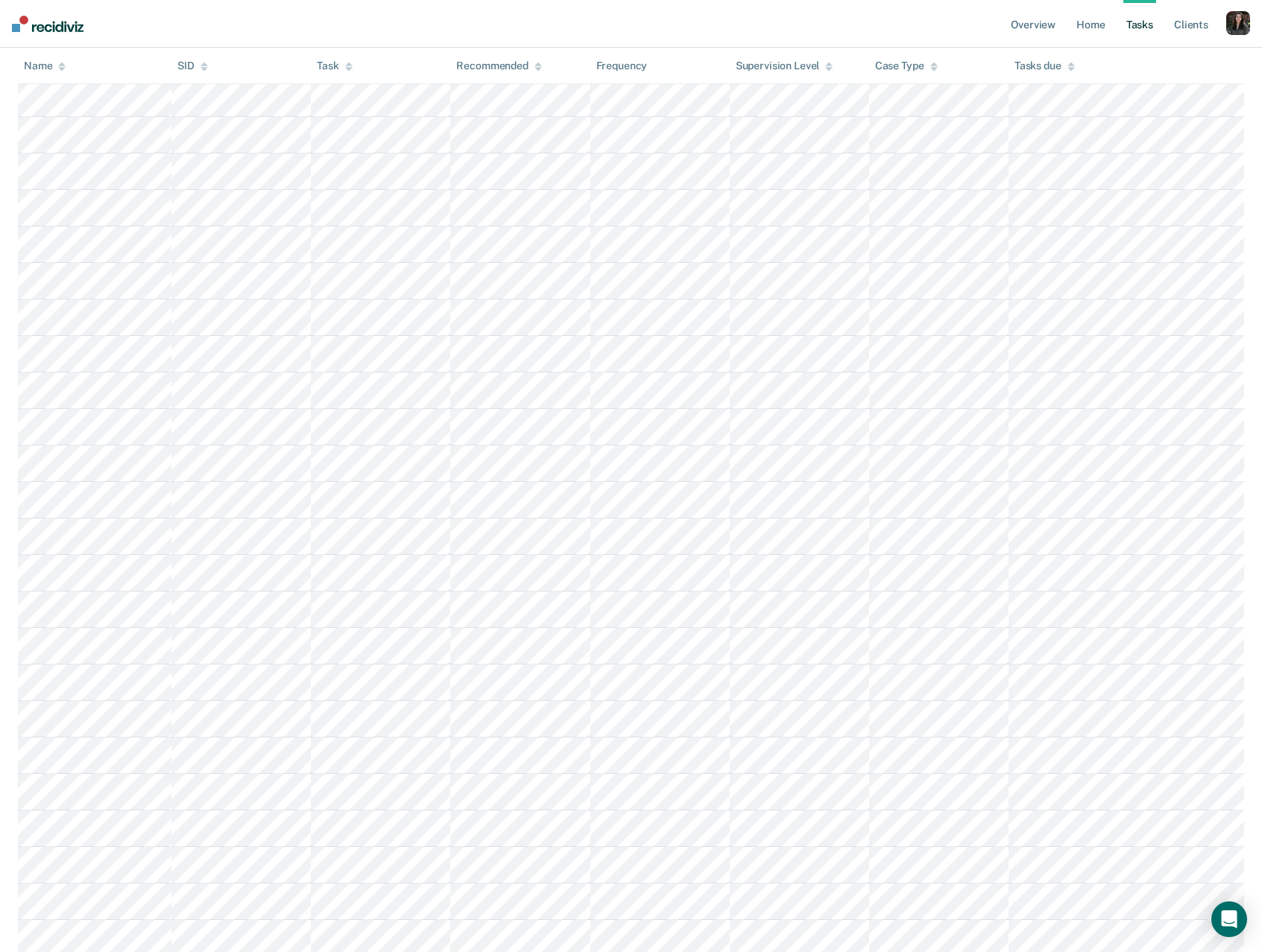
scroll to position [466, 0]
